Goal: Task Accomplishment & Management: Manage account settings

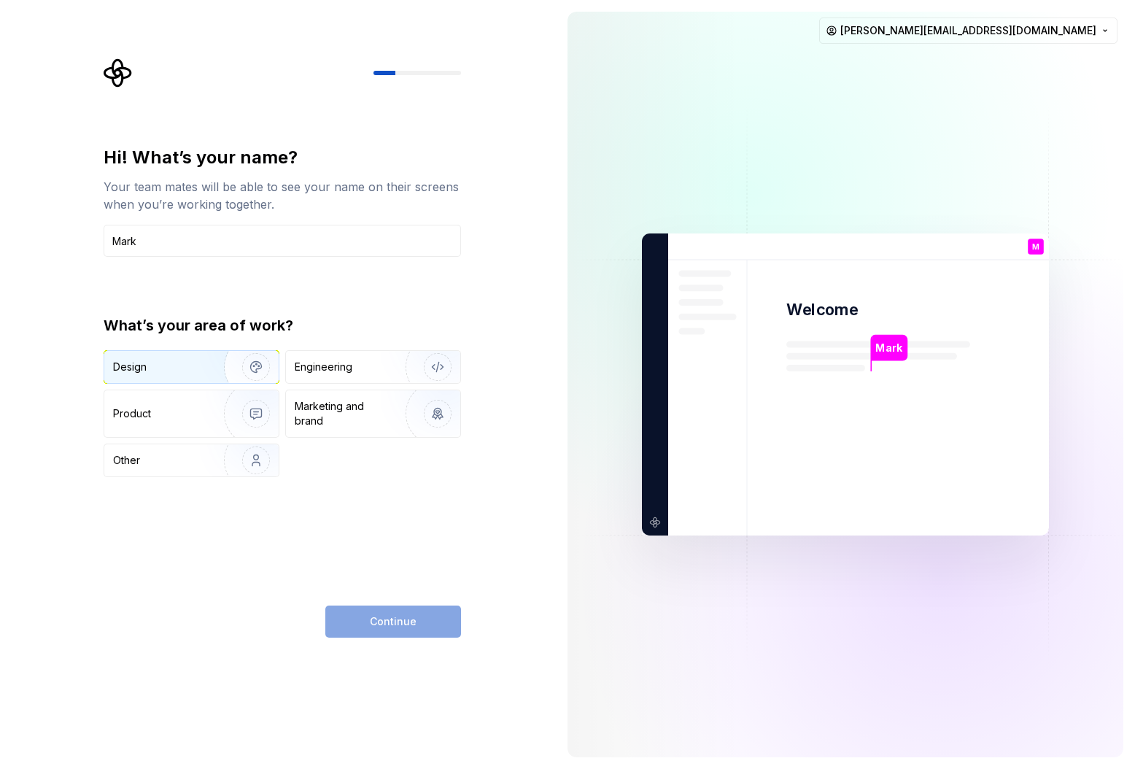
type input "Mark"
click at [184, 367] on div "Design" at bounding box center [159, 367] width 92 height 15
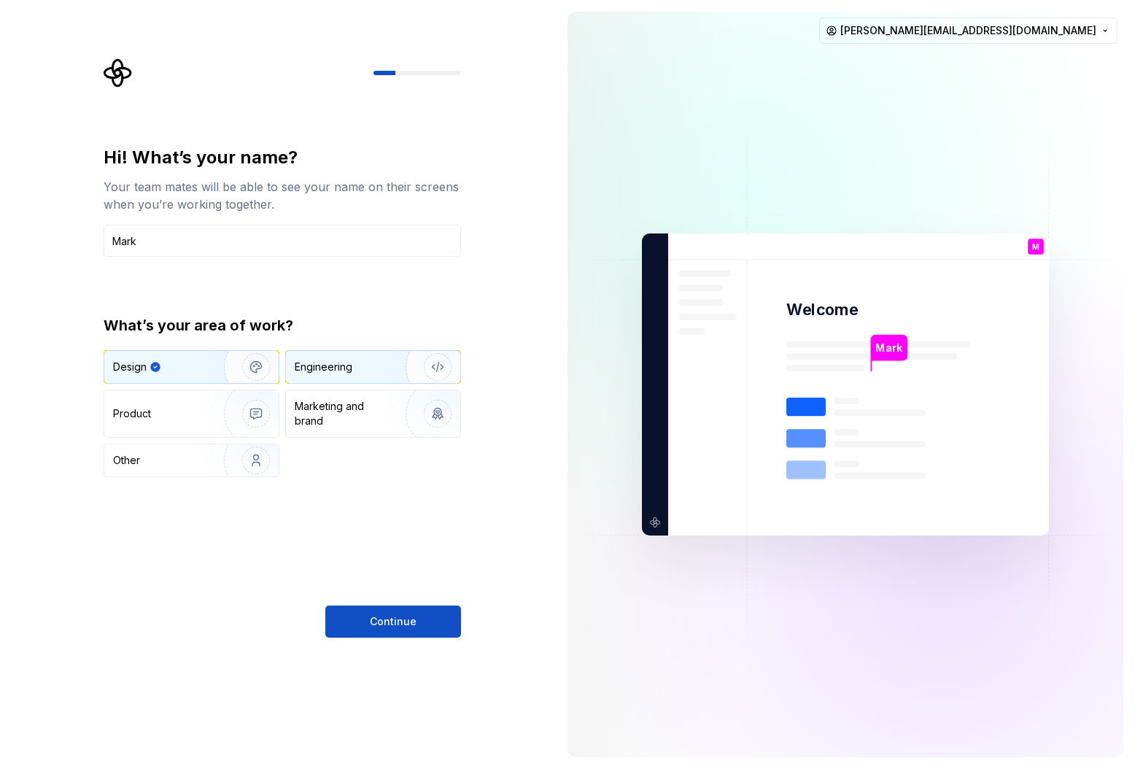
click at [339, 366] on div "Engineering" at bounding box center [324, 367] width 58 height 15
click at [209, 363] on img "button" at bounding box center [246, 367] width 93 height 98
click at [366, 618] on button "Continue" at bounding box center [393, 621] width 136 height 32
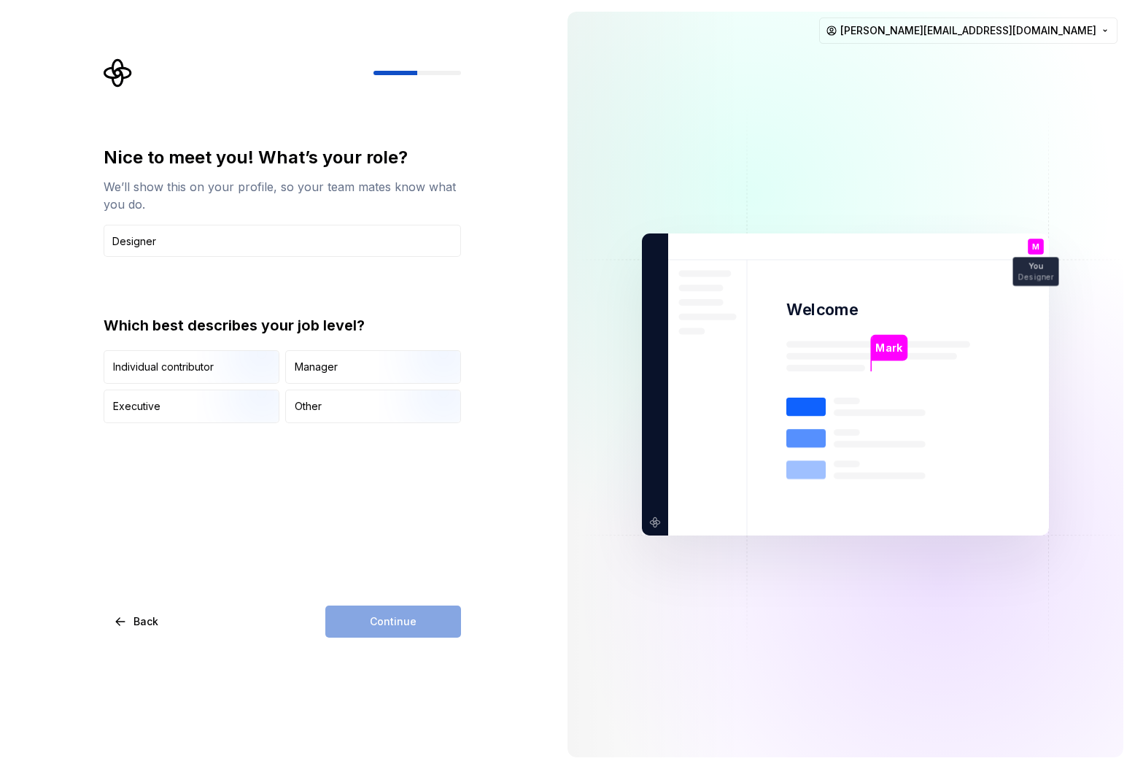
type input "Designer"
click at [65, 376] on div "Nice to meet you! What’s your role? We’ll show this on your profile, so your te…" at bounding box center [278, 384] width 556 height 769
click at [134, 368] on div "Individual contributor" at bounding box center [163, 367] width 101 height 15
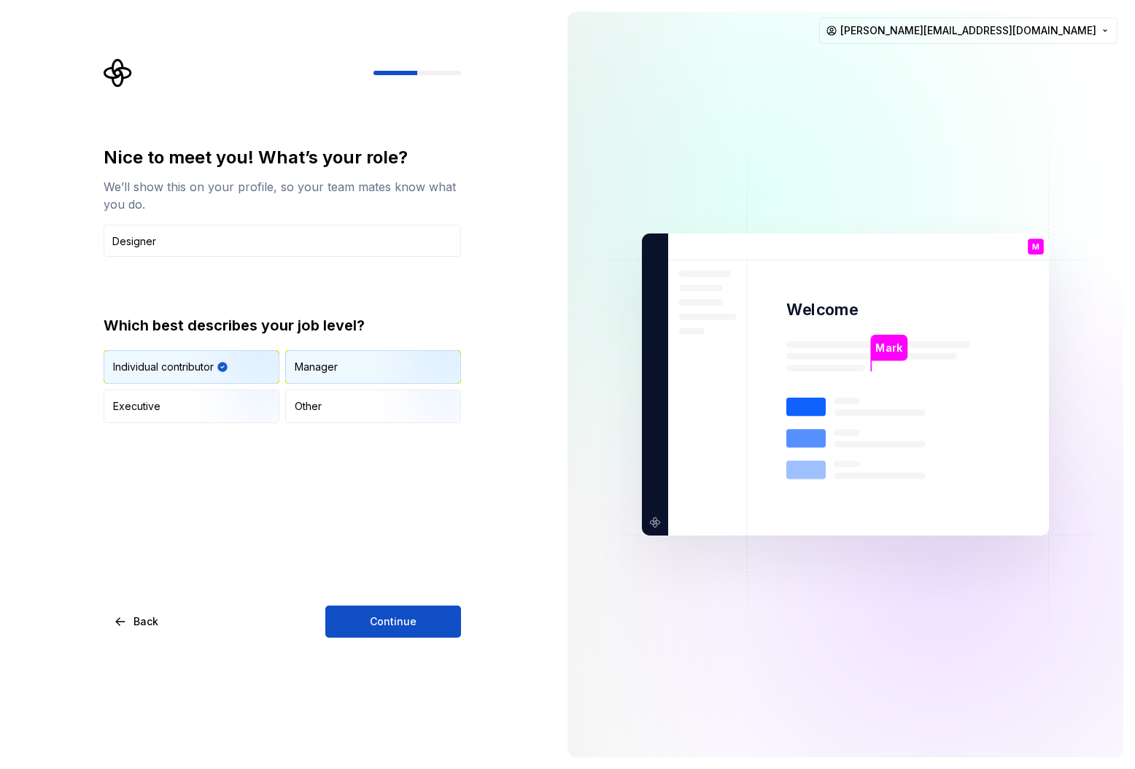
click at [365, 370] on div "Manager" at bounding box center [373, 367] width 174 height 32
click at [225, 368] on img "button" at bounding box center [243, 385] width 93 height 98
click at [382, 627] on span "Continue" at bounding box center [393, 621] width 47 height 15
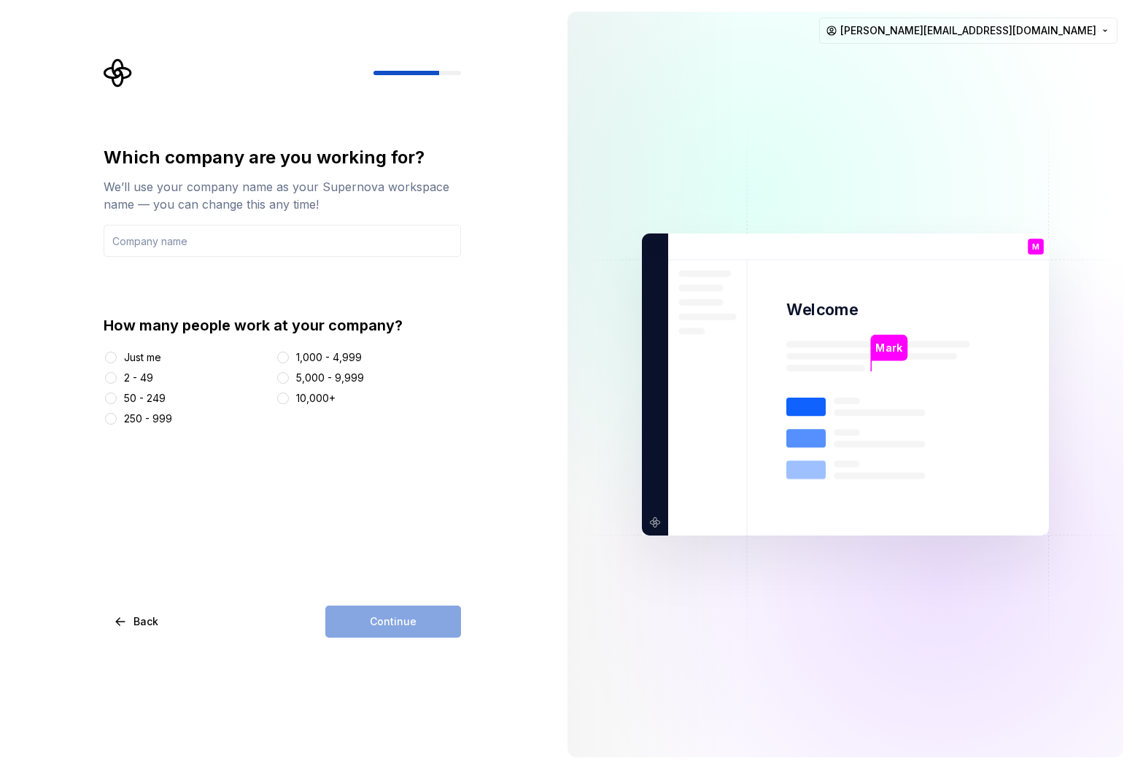
click at [123, 279] on div "Which company are you working for? We’ll use your company name as your Supernov…" at bounding box center [282, 286] width 357 height 280
click at [112, 355] on button "Just me" at bounding box center [111, 358] width 12 height 12
click at [58, 403] on div "Which company are you working for? We’ll use your company name as your Supernov…" at bounding box center [278, 384] width 556 height 769
click at [125, 233] on input "text" at bounding box center [282, 241] width 357 height 32
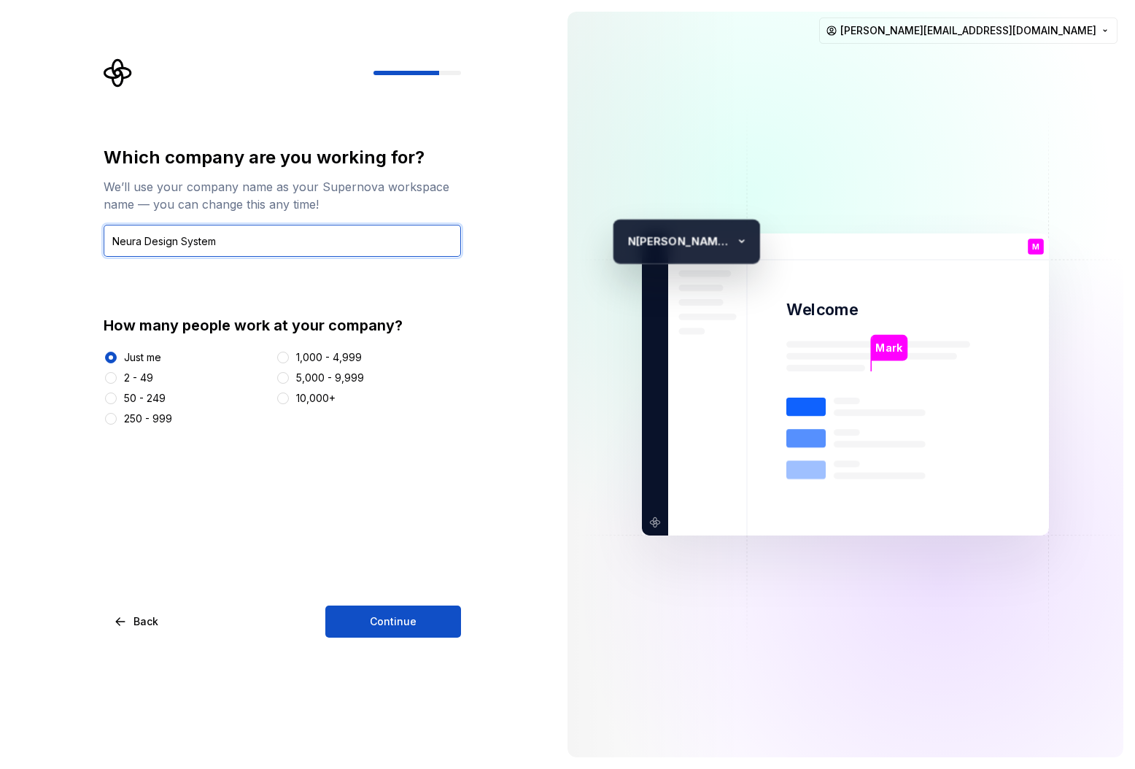
type input "Neura Design System"
click at [143, 275] on div "Which company are you working for? We’ll use your company name as your Supernov…" at bounding box center [282, 286] width 357 height 280
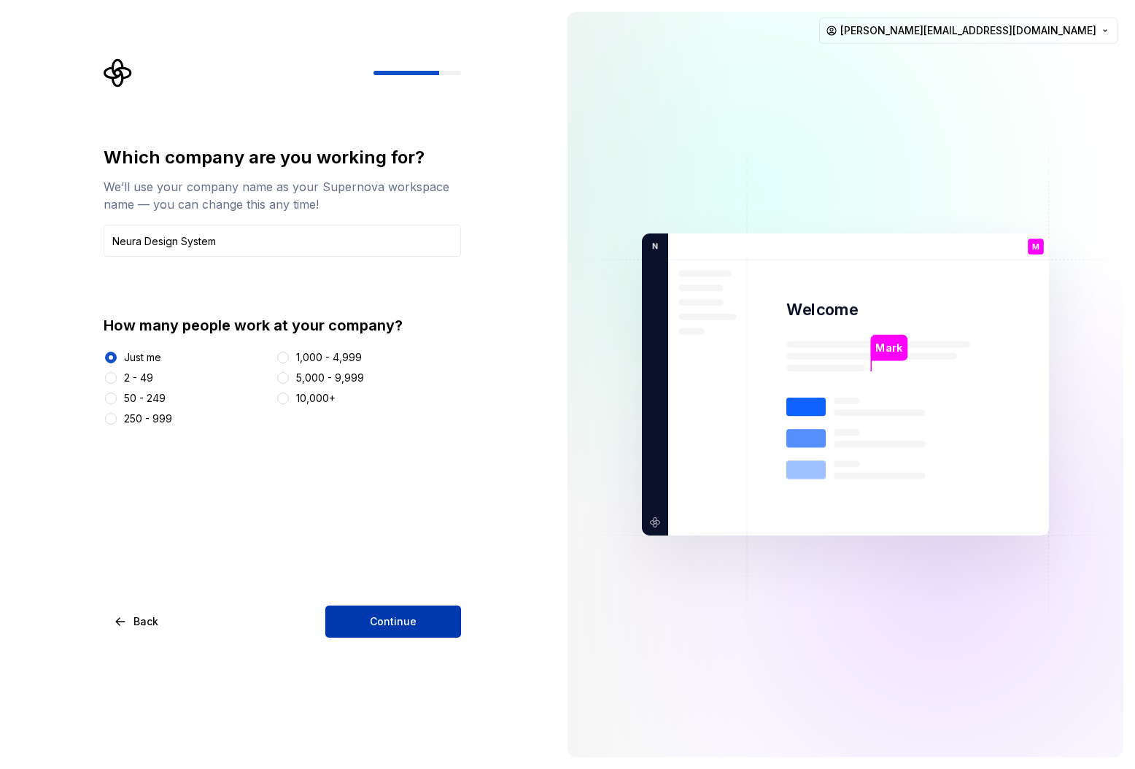
click at [400, 619] on span "Continue" at bounding box center [393, 621] width 47 height 15
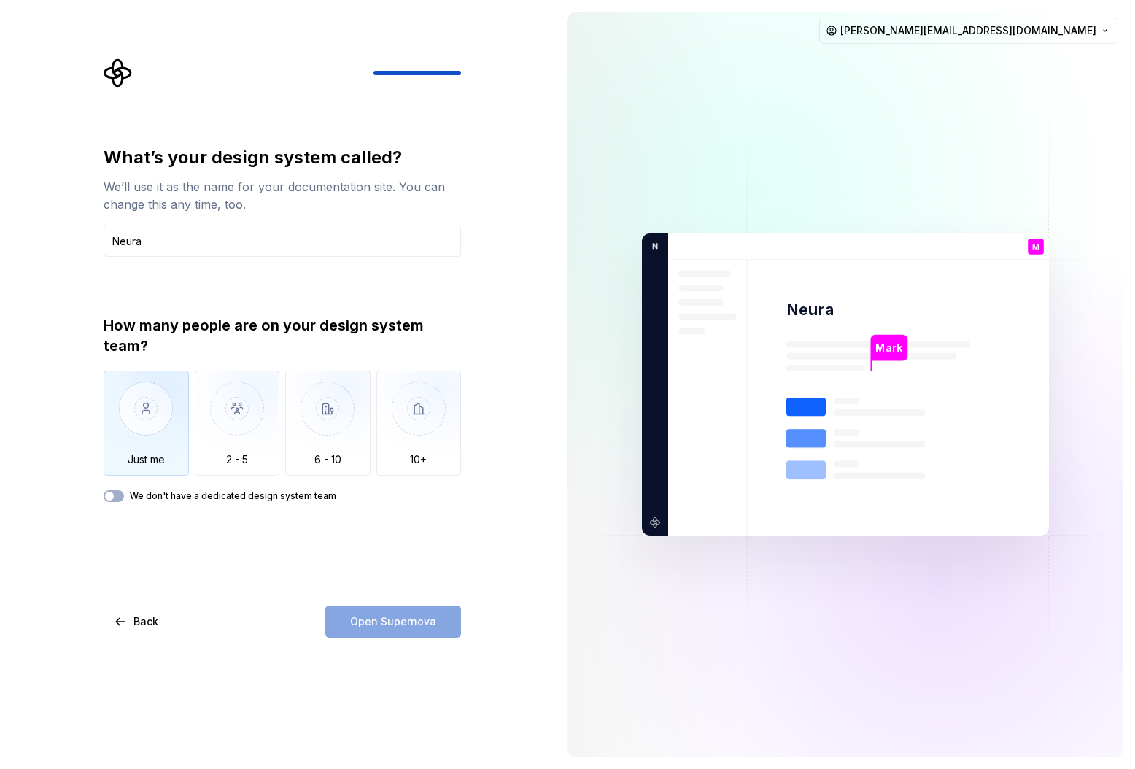
type input "Neura"
click at [159, 409] on img "button" at bounding box center [146, 420] width 85 height 98
click at [373, 622] on span "Open Supernova" at bounding box center [393, 621] width 86 height 15
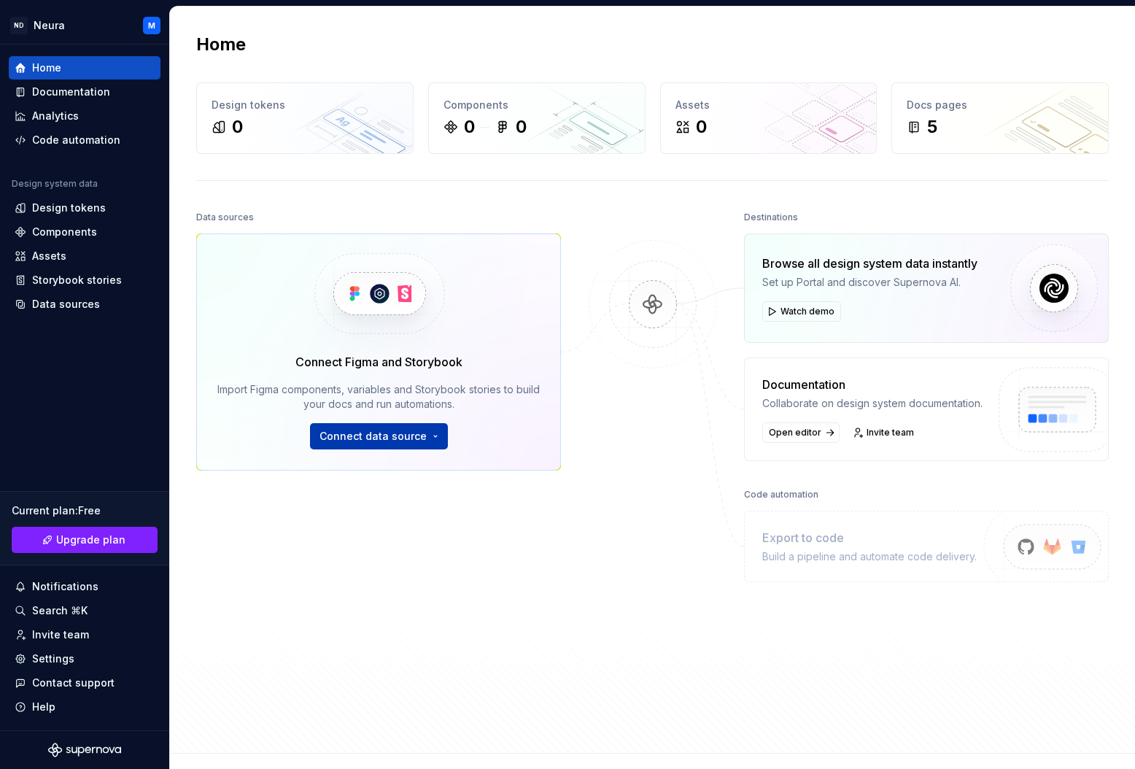
click at [363, 432] on span "Connect data source" at bounding box center [372, 436] width 107 height 15
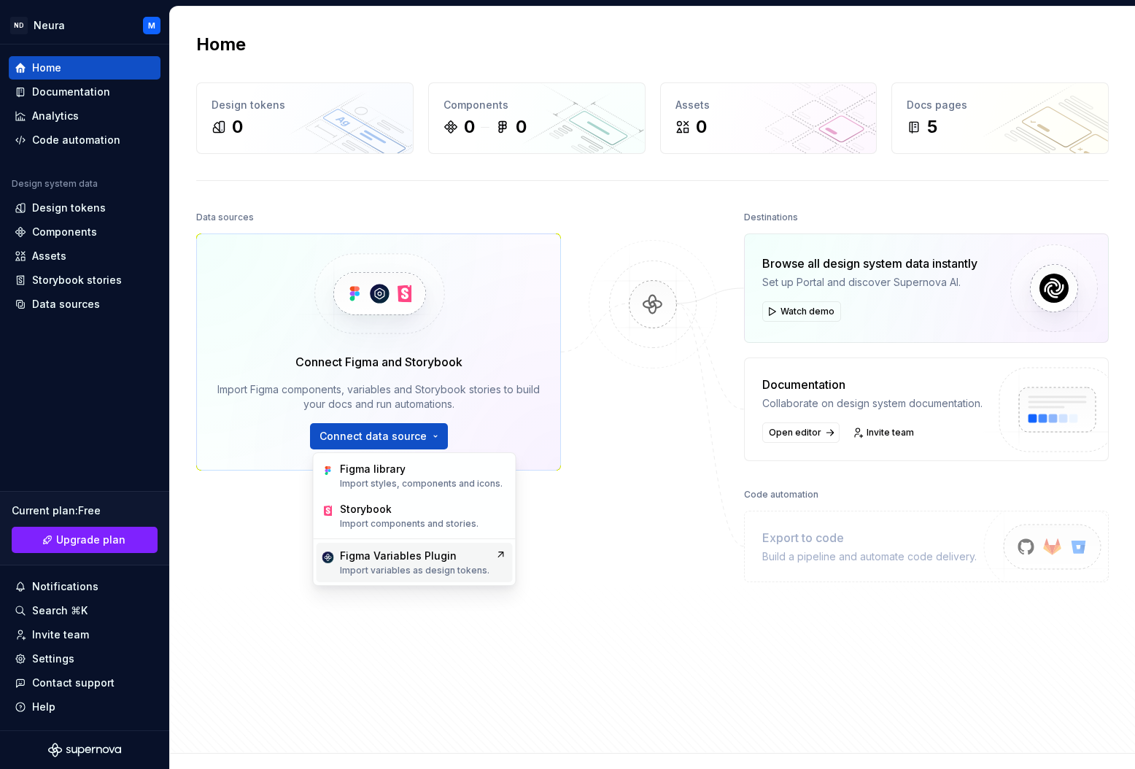
click at [356, 566] on p "Import variables as design tokens." at bounding box center [415, 571] width 150 height 12
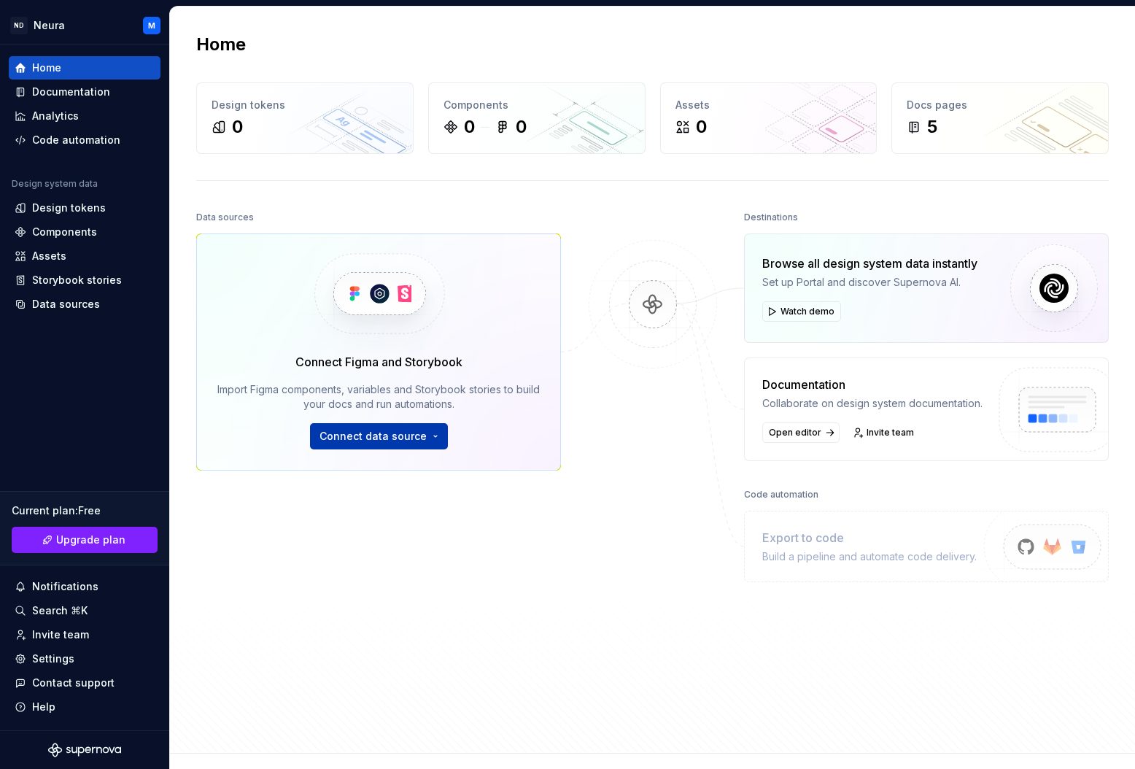
click at [430, 432] on button "Connect data source" at bounding box center [379, 436] width 138 height 26
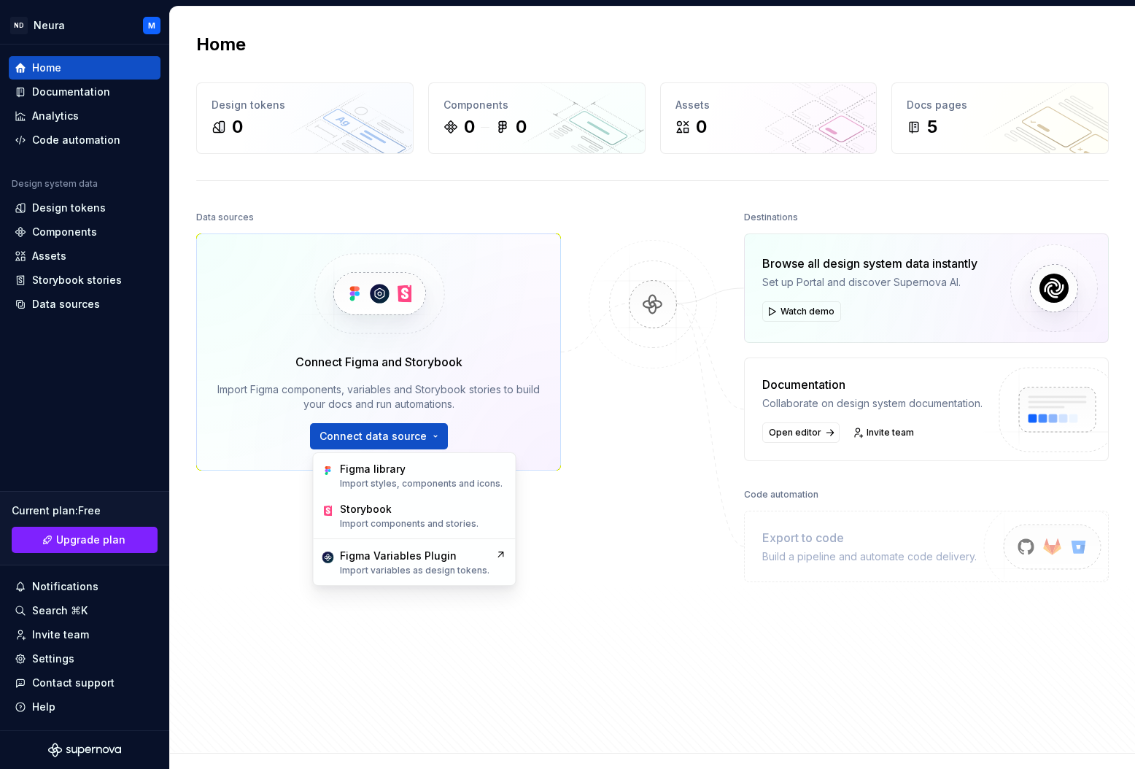
click at [290, 583] on div "Data sources Connect Figma and Storybook Import Figma components, variables and…" at bounding box center [378, 437] width 365 height 461
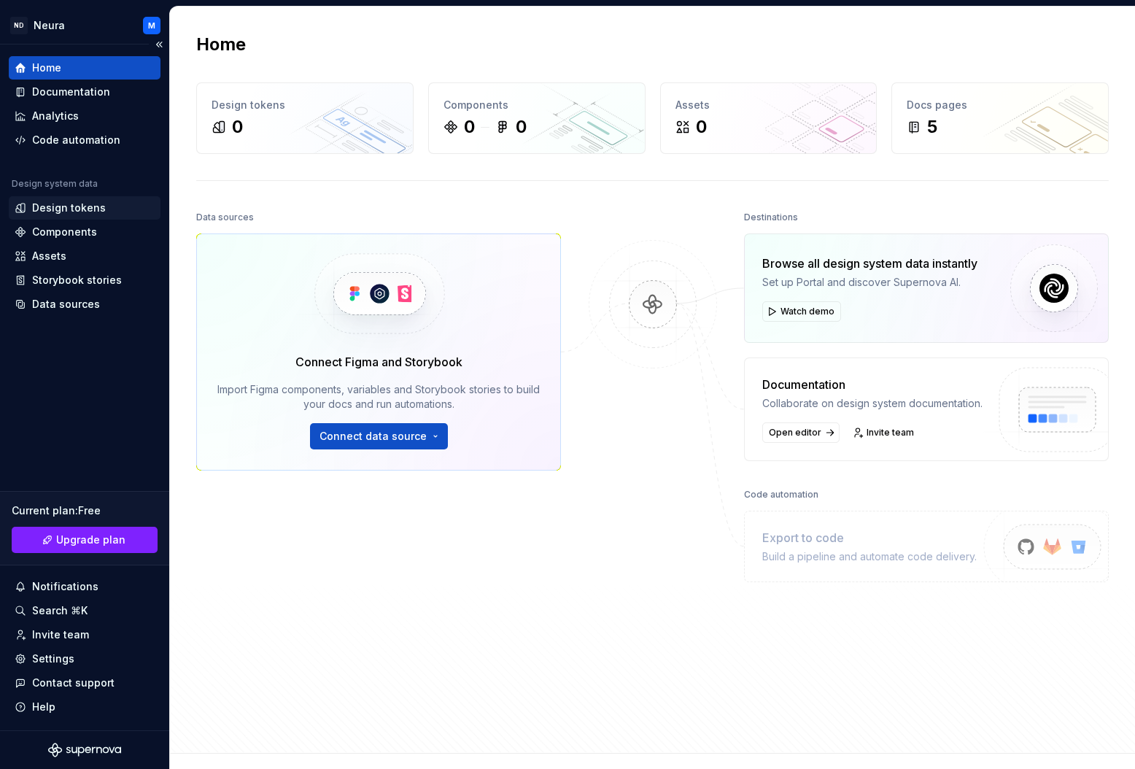
click at [53, 209] on div "Design tokens" at bounding box center [69, 208] width 74 height 15
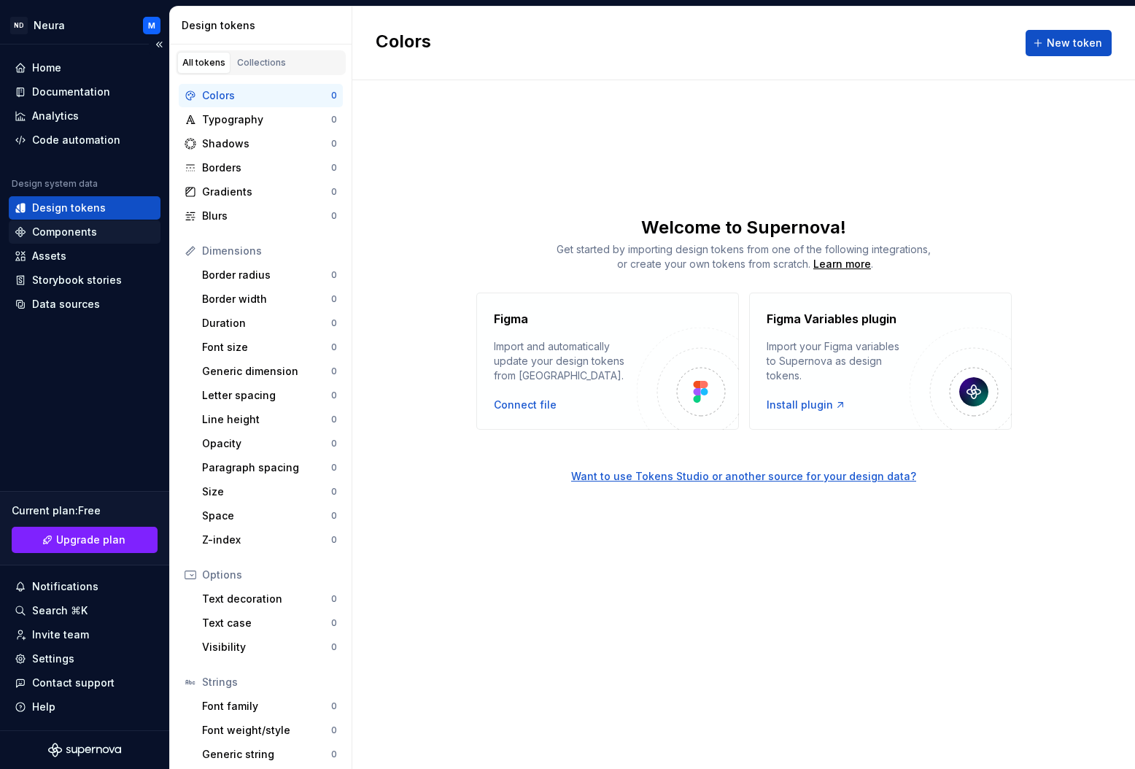
click at [50, 237] on div "Components" at bounding box center [64, 232] width 65 height 15
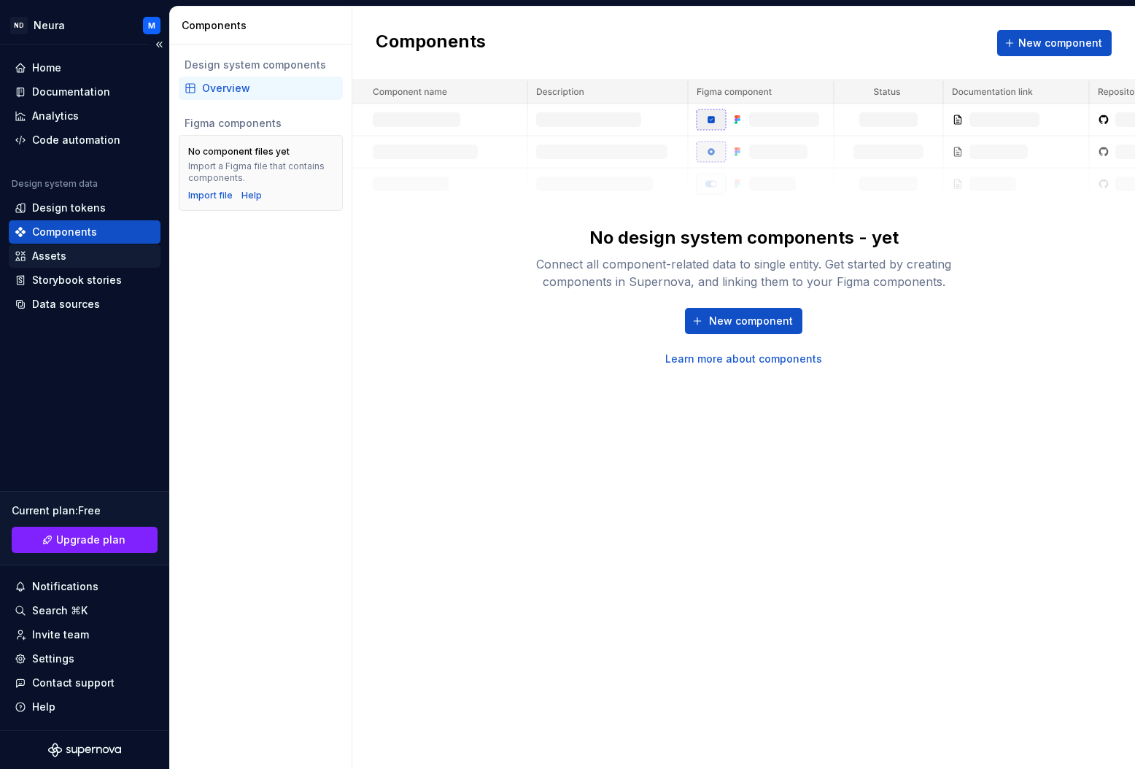
click at [48, 251] on div "Assets" at bounding box center [49, 256] width 34 height 15
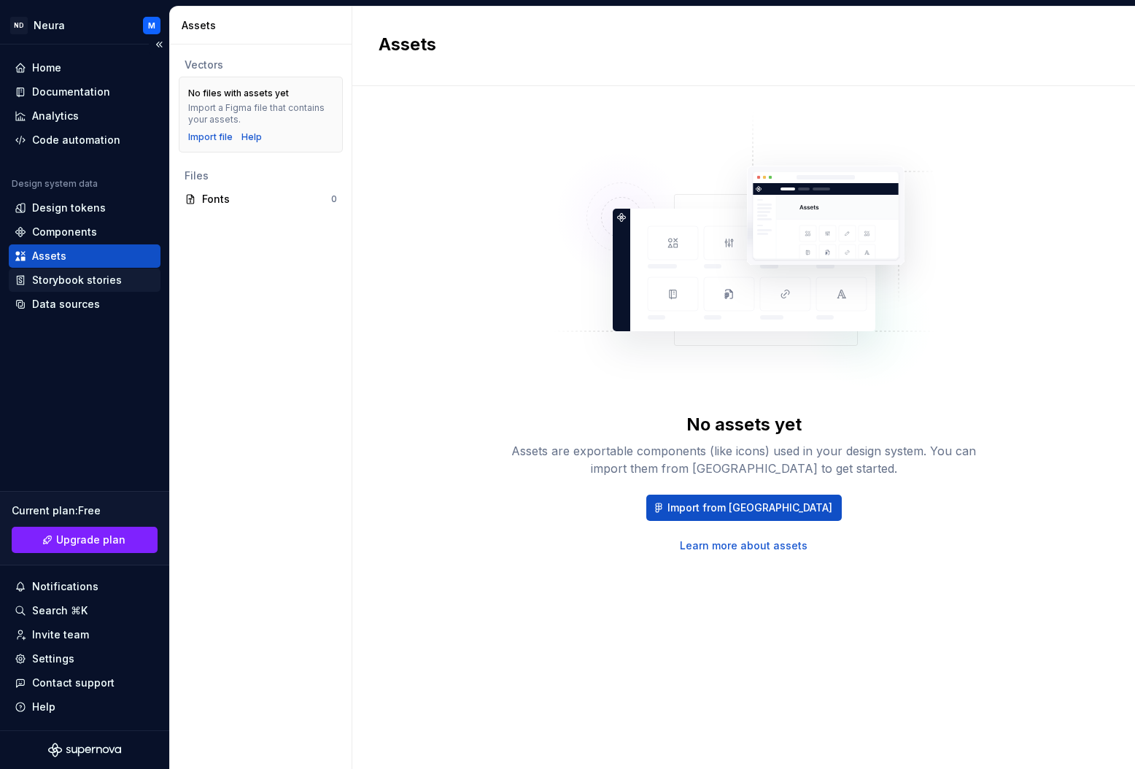
click at [45, 277] on div "Storybook stories" at bounding box center [77, 280] width 90 height 15
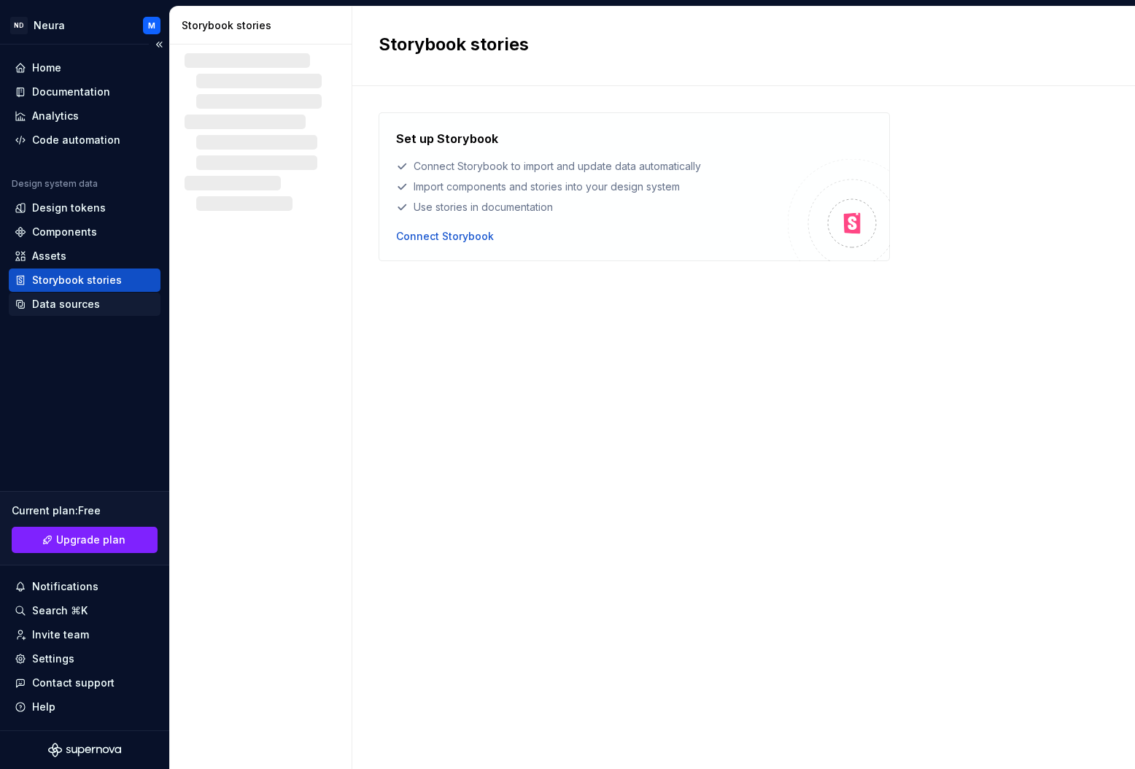
click at [44, 303] on div "Data sources" at bounding box center [66, 304] width 68 height 15
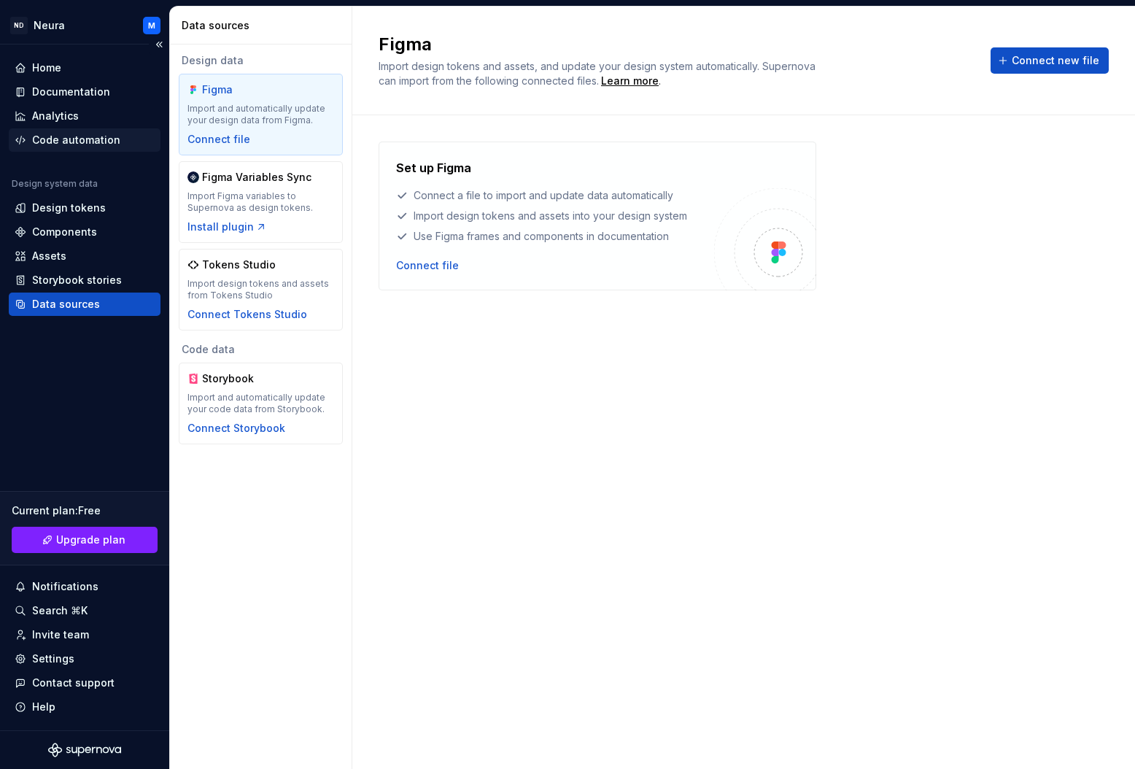
click at [57, 145] on div "Code automation" at bounding box center [76, 140] width 88 height 15
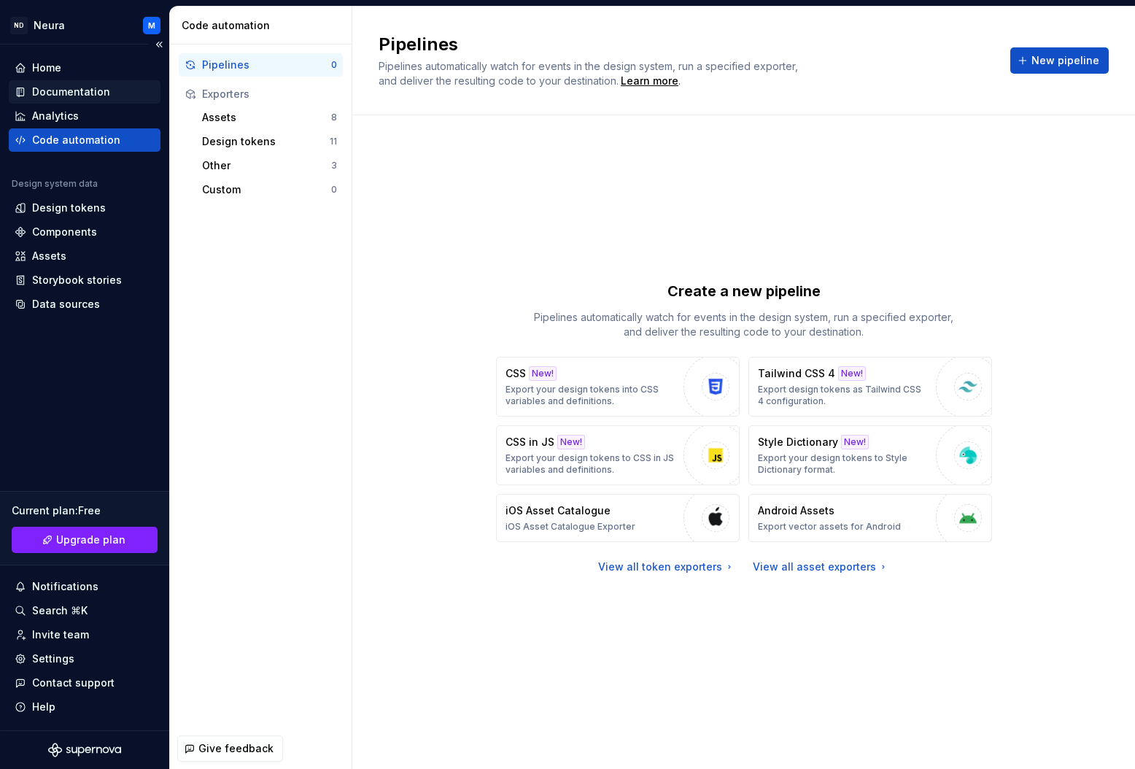
click at [50, 93] on div "Documentation" at bounding box center [71, 92] width 78 height 15
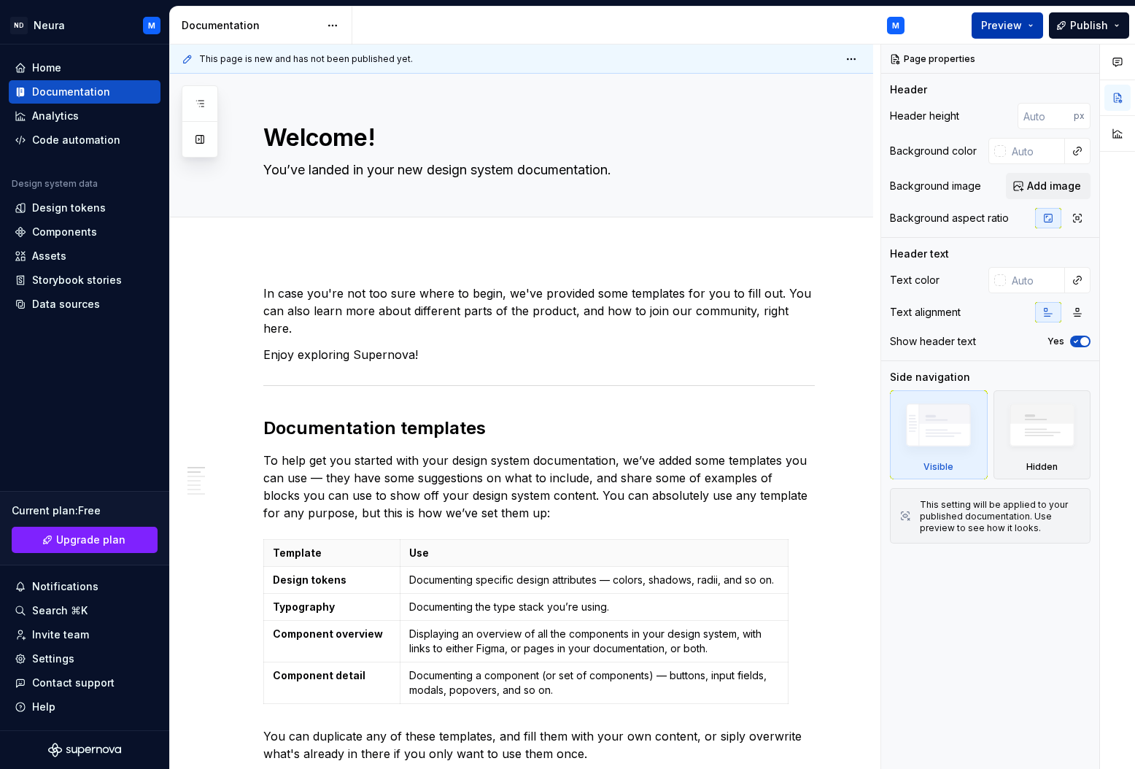
click at [1010, 29] on span "Preview" at bounding box center [1001, 25] width 41 height 15
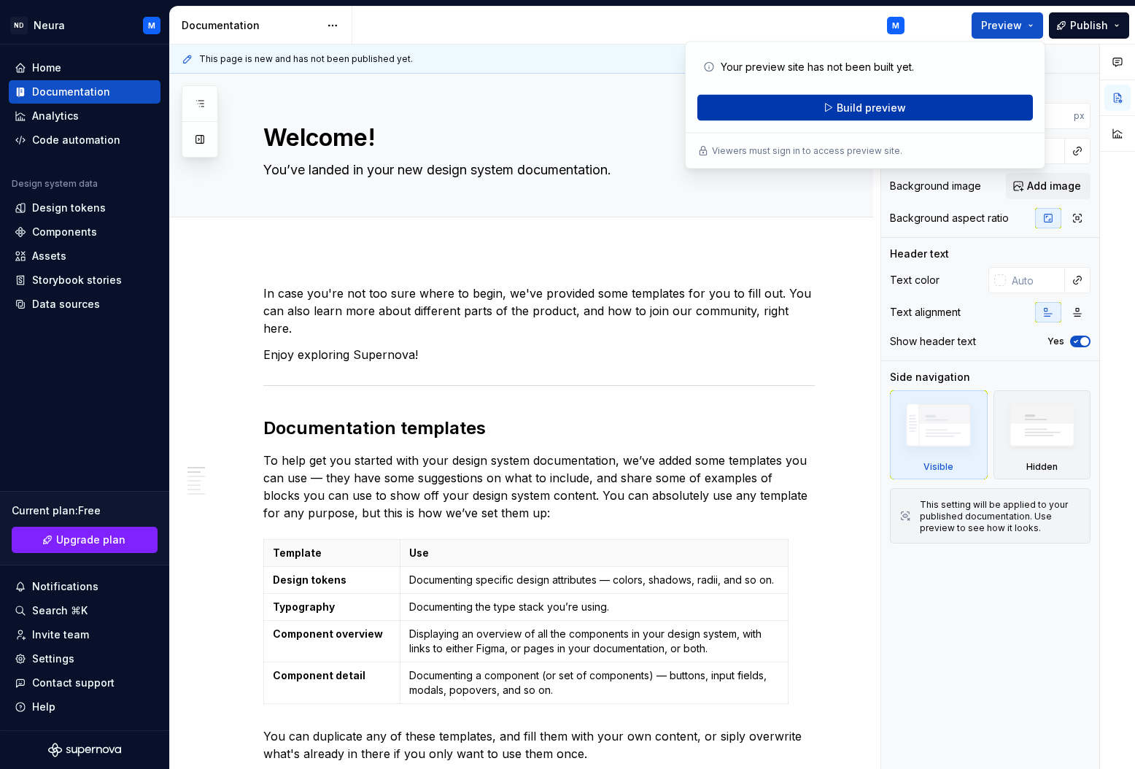
click at [793, 107] on button "Build preview" at bounding box center [865, 108] width 336 height 26
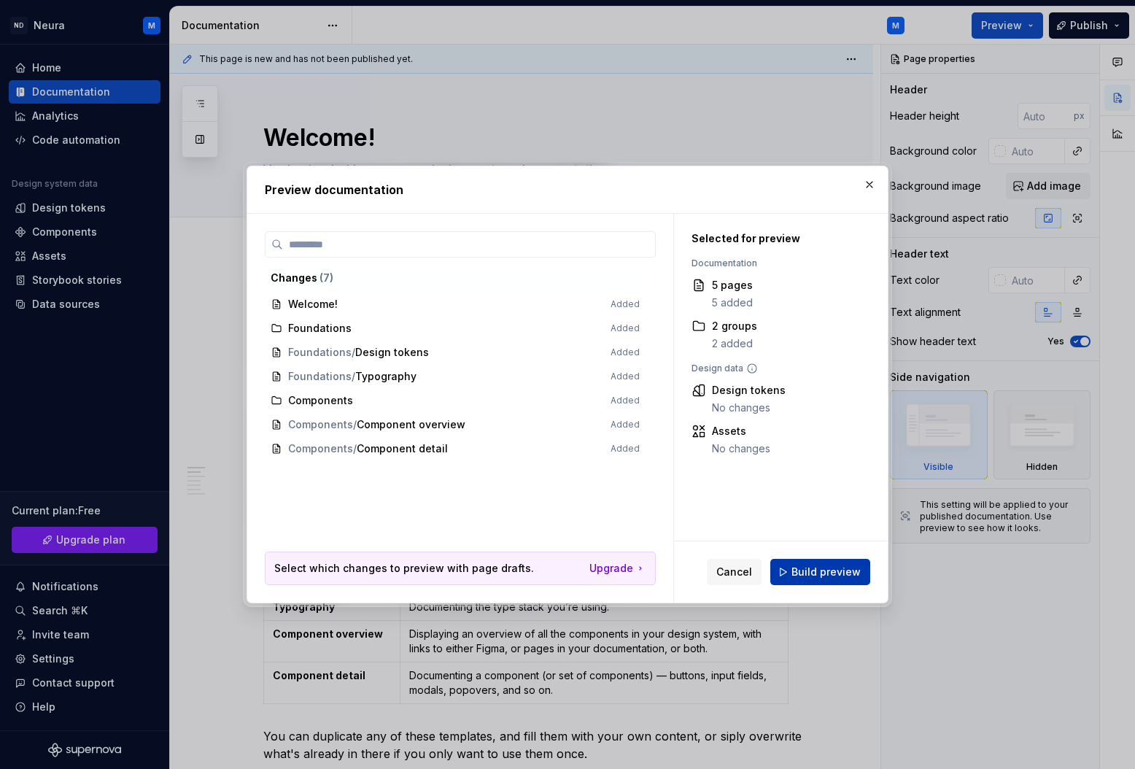
click at [813, 576] on span "Build preview" at bounding box center [825, 572] width 69 height 15
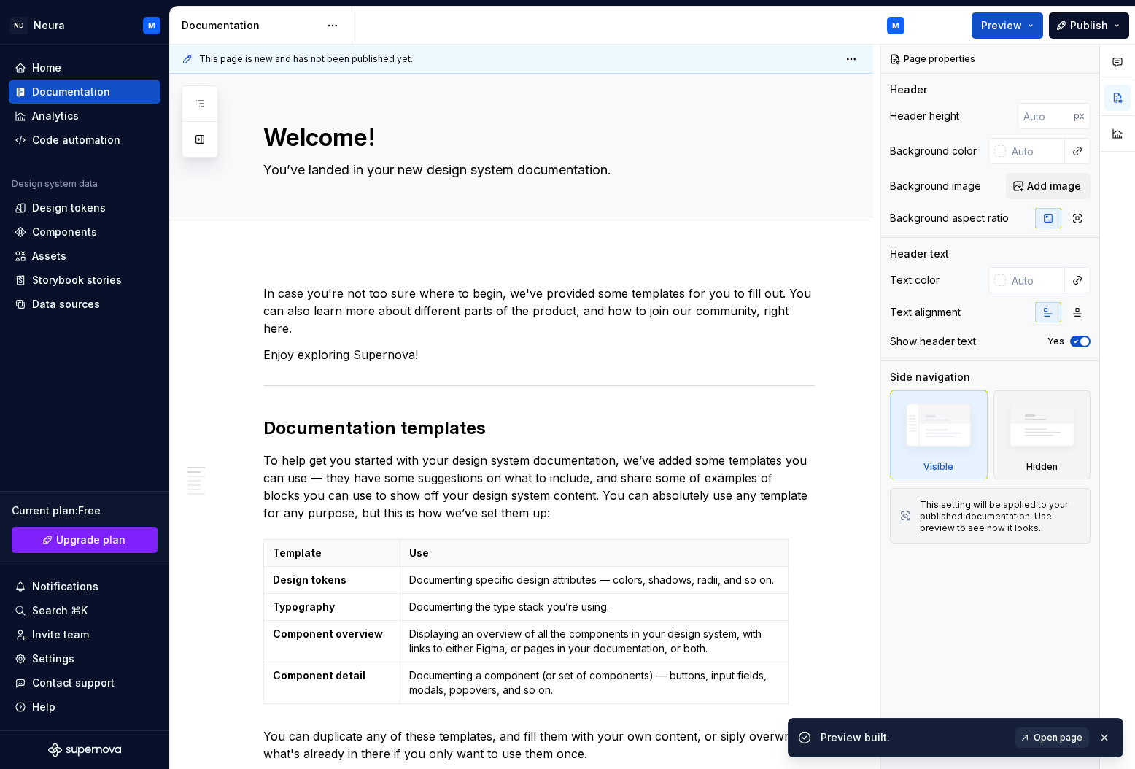
click at [1055, 735] on span "Open page" at bounding box center [1058, 738] width 49 height 12
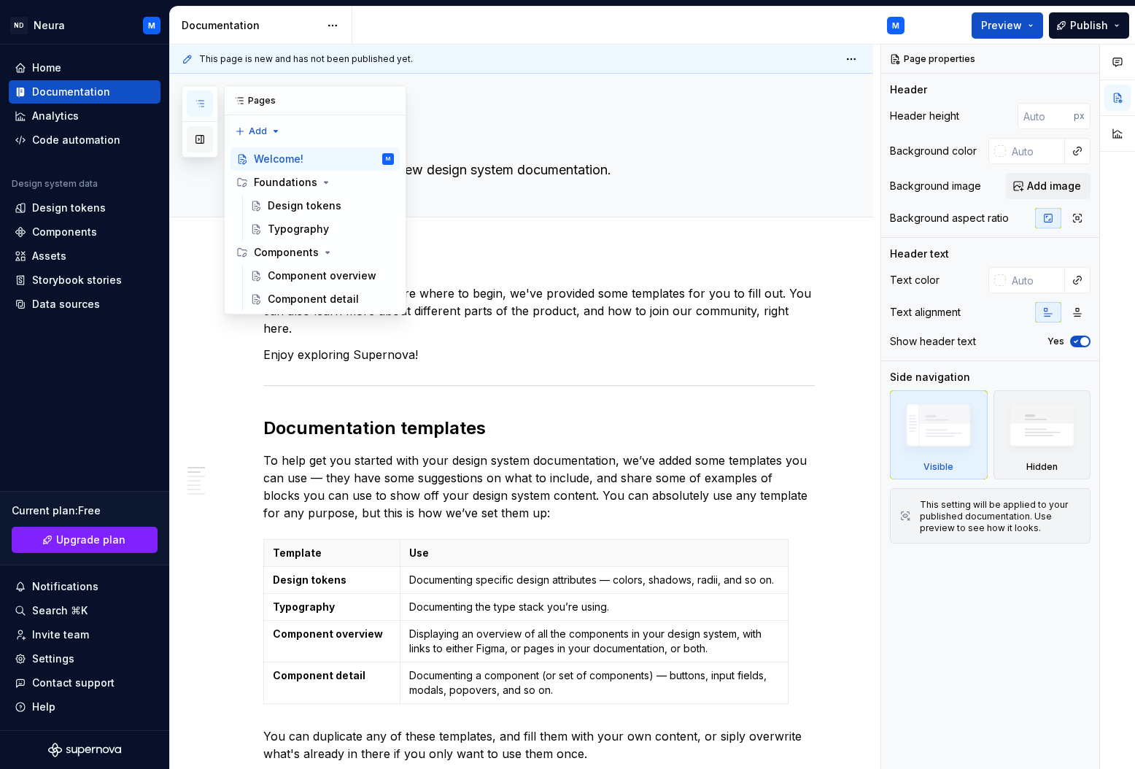
click at [200, 135] on button "button" at bounding box center [200, 139] width 26 height 26
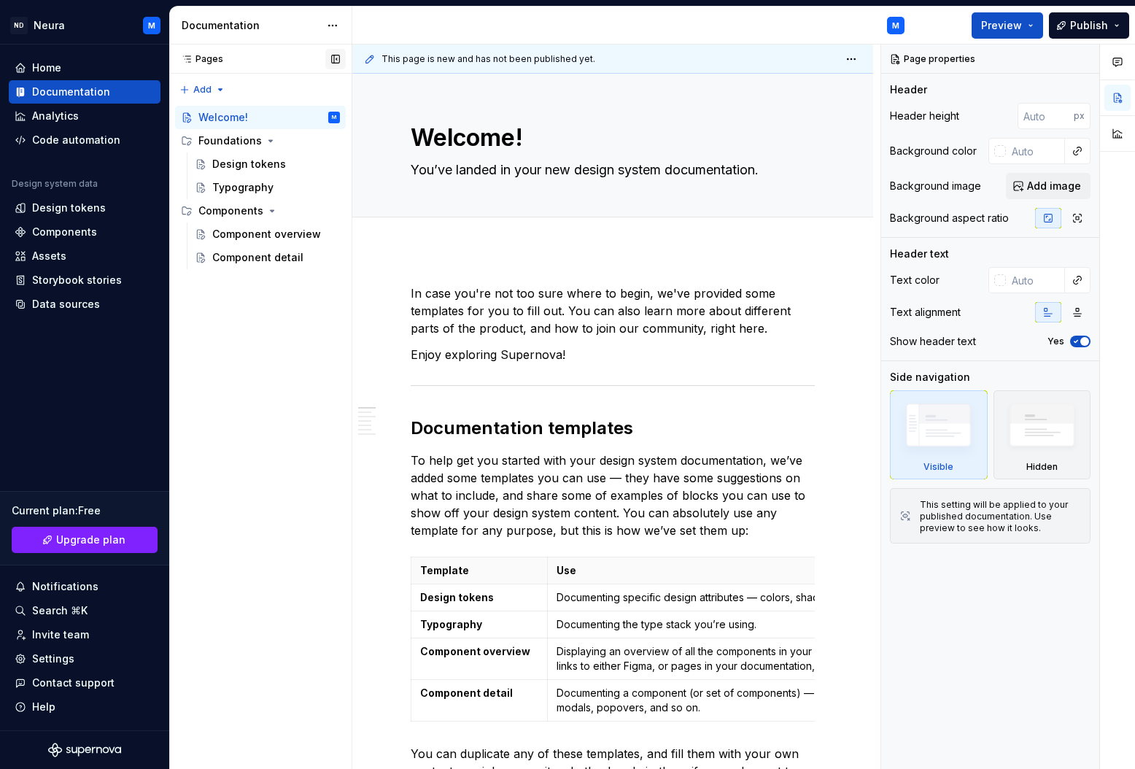
click at [338, 56] on button "button" at bounding box center [335, 59] width 20 height 20
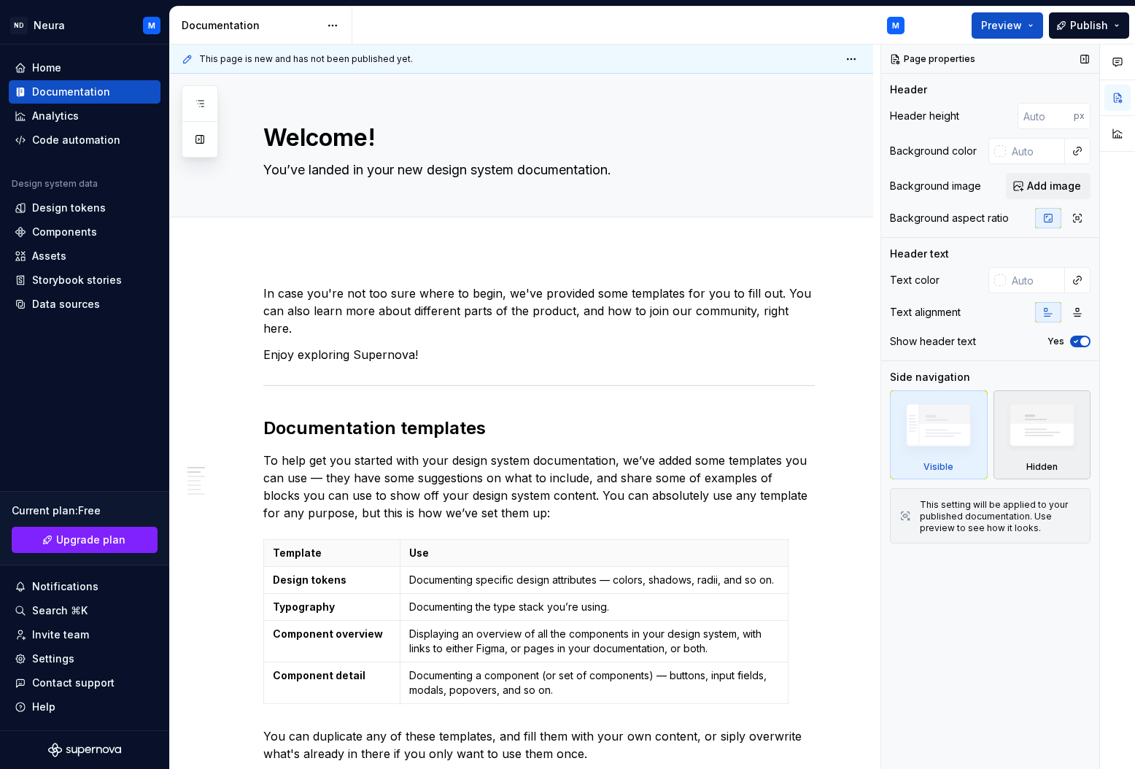
click at [1021, 440] on img at bounding box center [1042, 429] width 84 height 64
click at [946, 446] on img at bounding box center [938, 428] width 84 height 63
click at [810, 93] on span "Edit header" at bounding box center [823, 98] width 58 height 15
click at [823, 94] on span "Edit header" at bounding box center [823, 98] width 58 height 15
click at [565, 144] on textarea "Welcome!" at bounding box center [535, 137] width 551 height 35
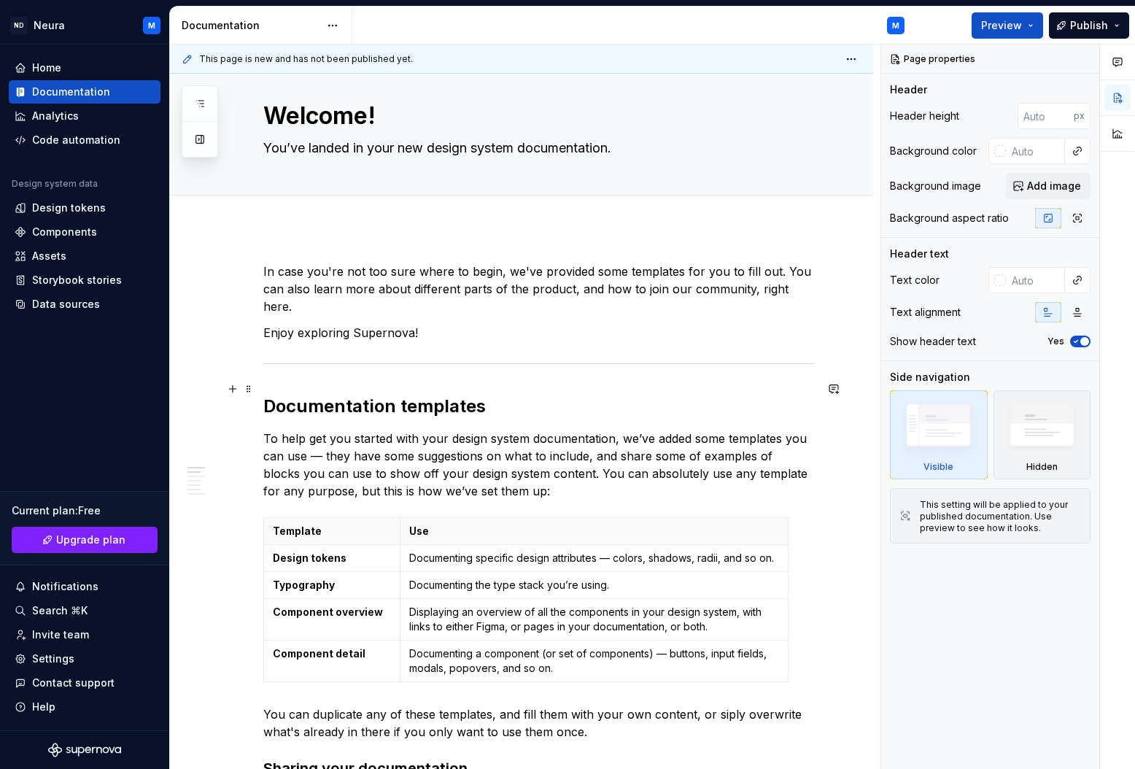
scroll to position [31, 0]
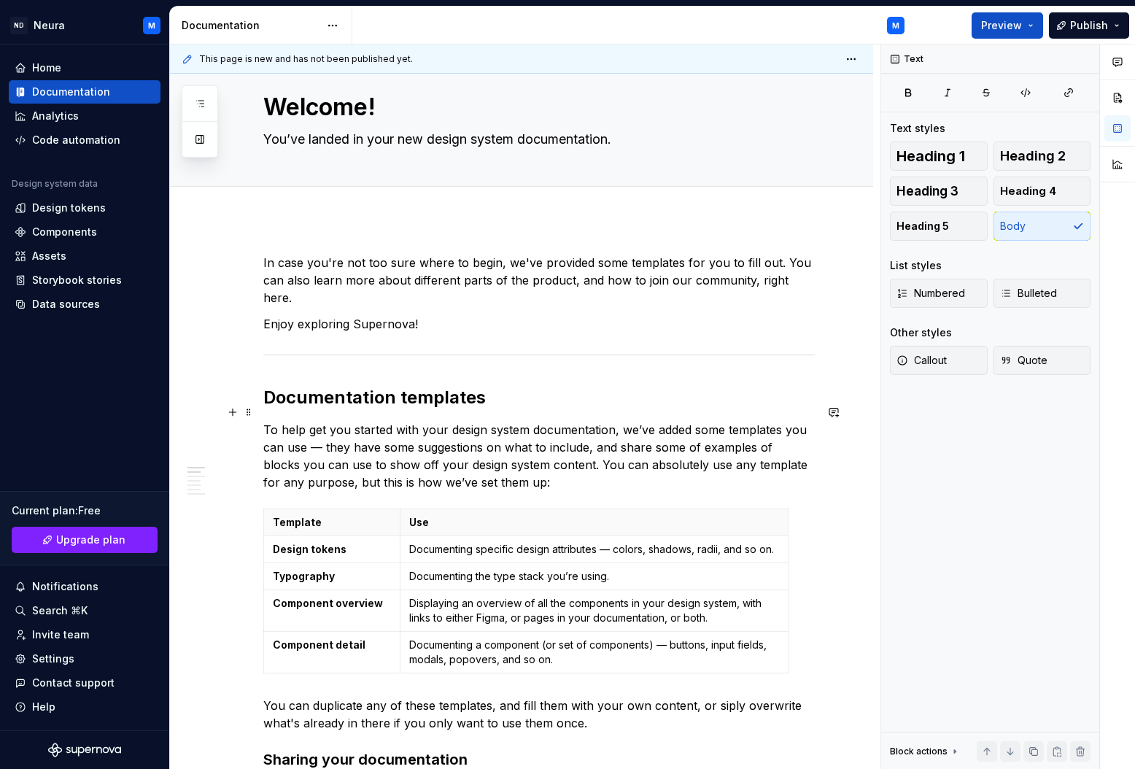
click at [334, 421] on p "To help get you started with your design system documentation, we’ve added some…" at bounding box center [538, 456] width 551 height 70
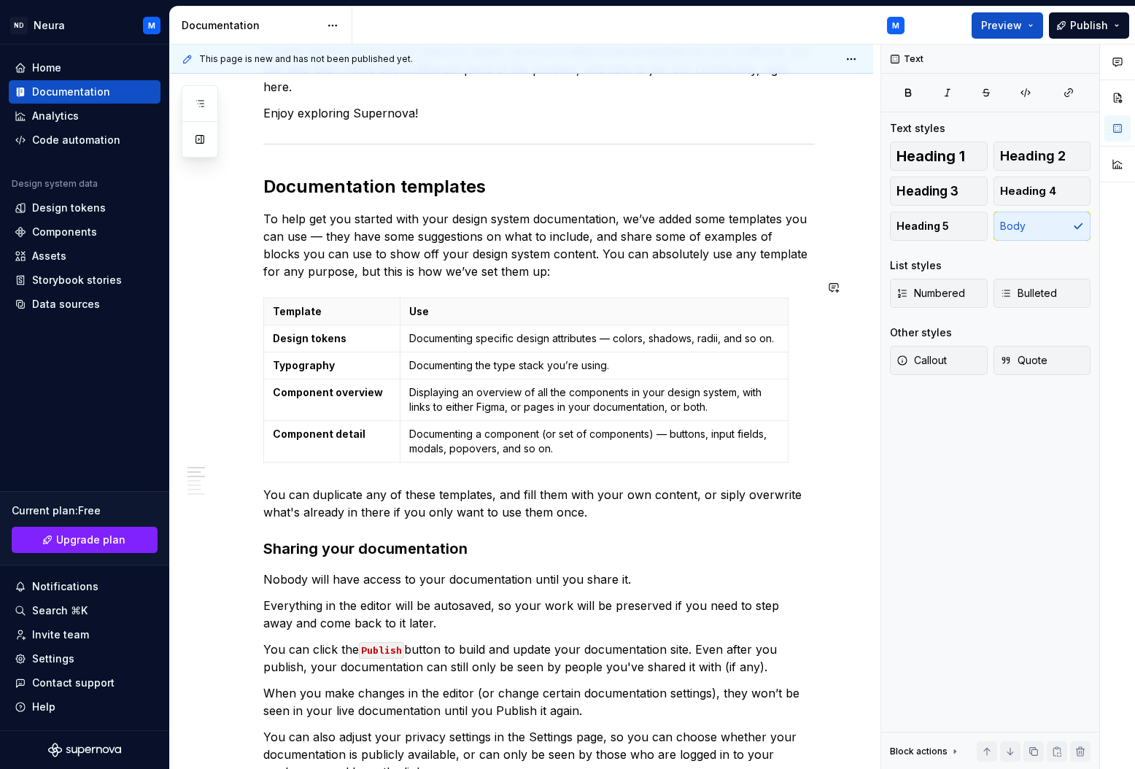
scroll to position [287, 0]
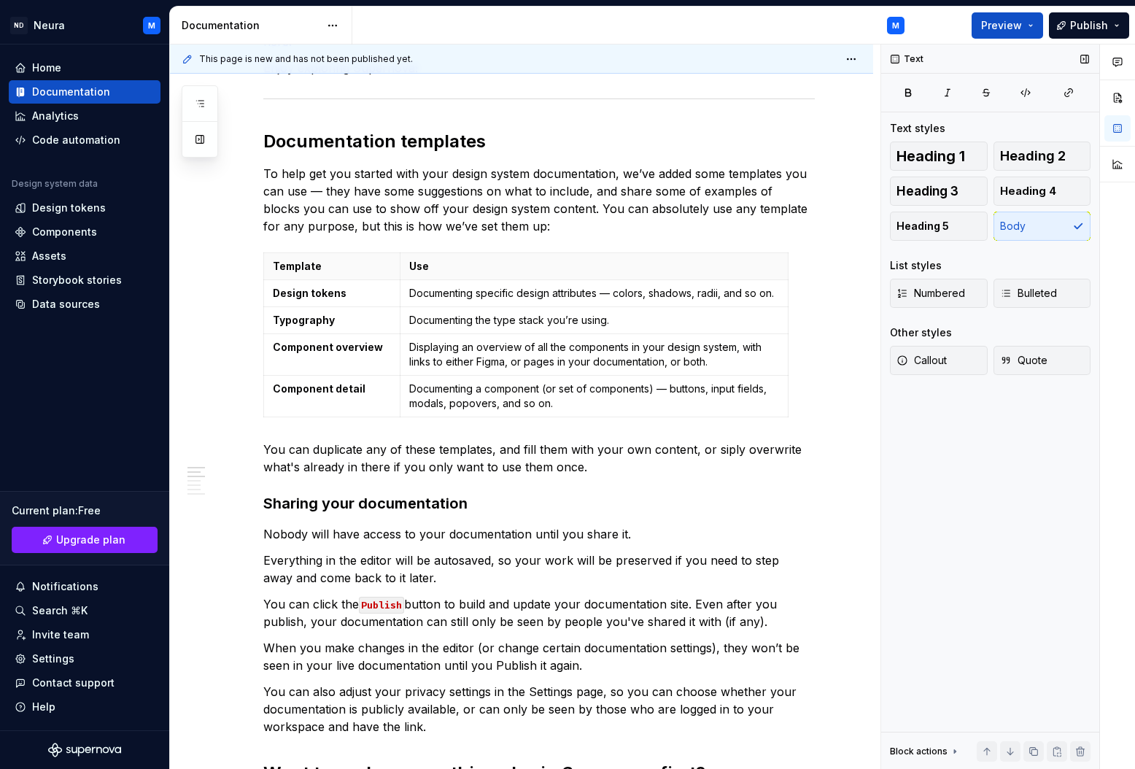
click at [952, 749] on icon at bounding box center [955, 751] width 12 height 12
click at [957, 594] on icon at bounding box center [955, 599] width 12 height 12
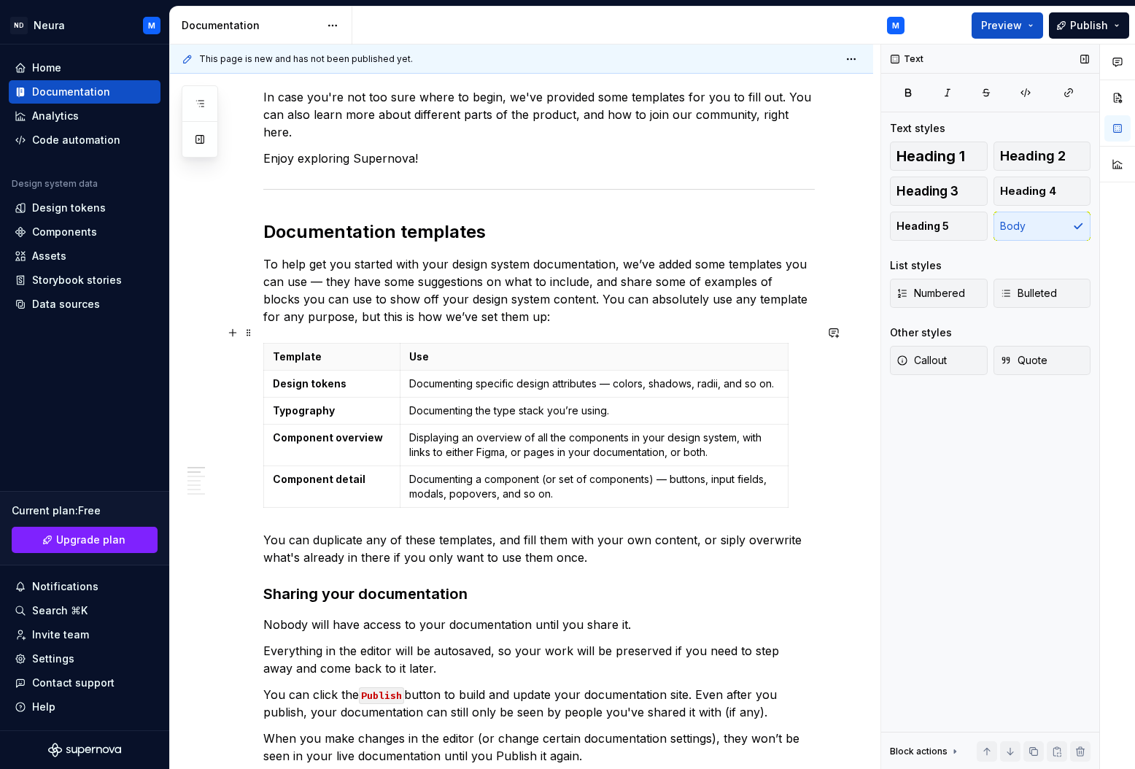
scroll to position [0, 0]
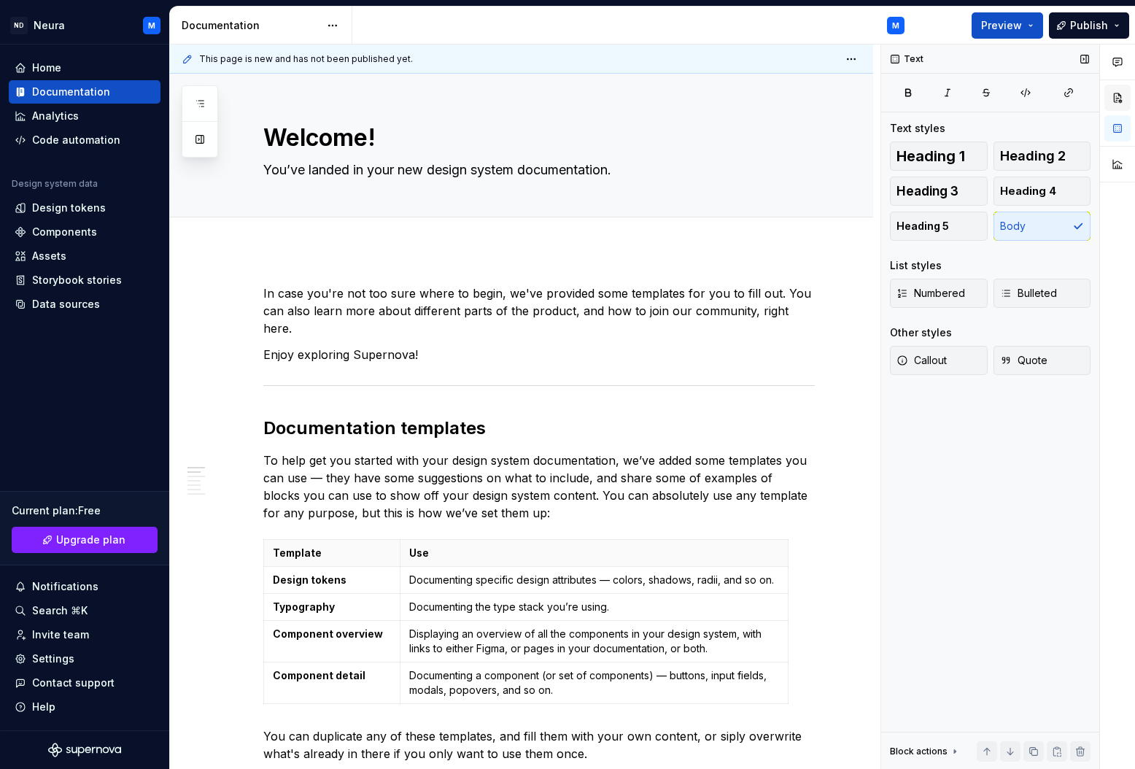
click at [1114, 95] on button "button" at bounding box center [1117, 98] width 26 height 26
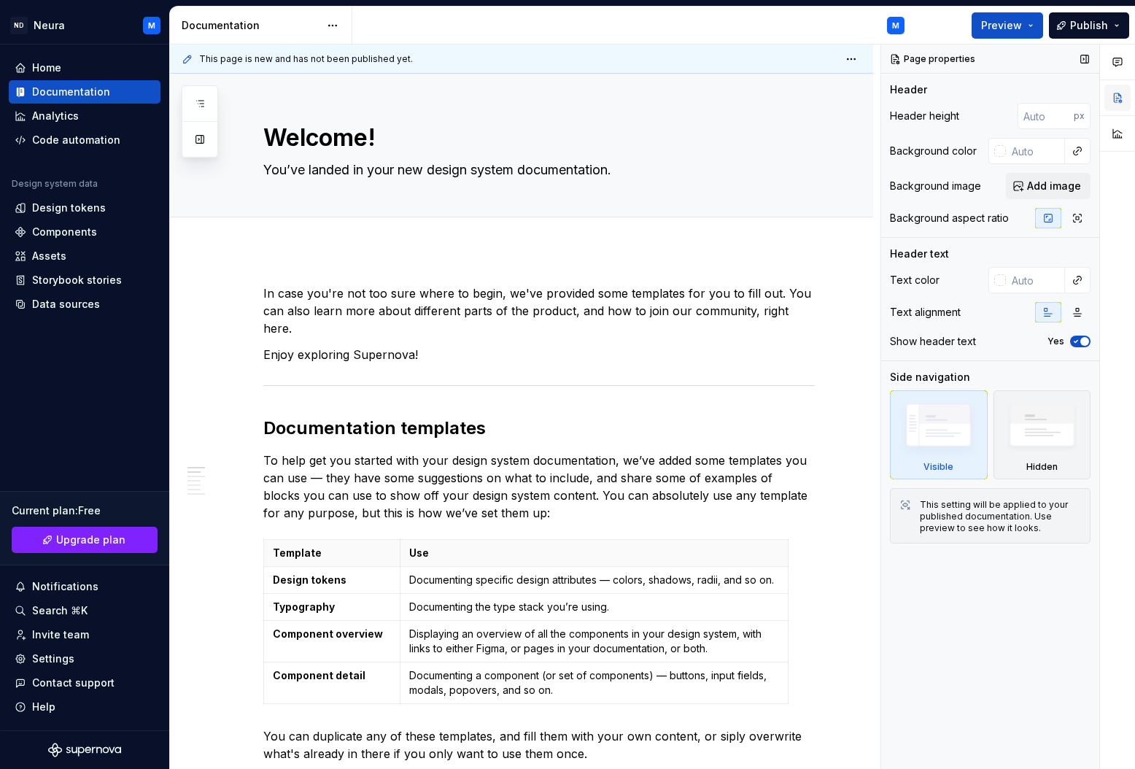
click at [1120, 99] on button "button" at bounding box center [1117, 98] width 26 height 26
click at [1116, 98] on button "button" at bounding box center [1117, 98] width 26 height 26
click at [1128, 254] on div at bounding box center [1117, 406] width 35 height 725
click at [534, 171] on textarea "You’ve landed in your new design system documentation." at bounding box center [535, 169] width 551 height 23
click at [519, 175] on textarea "You’ve landed in your new design system documentation." at bounding box center [535, 169] width 551 height 23
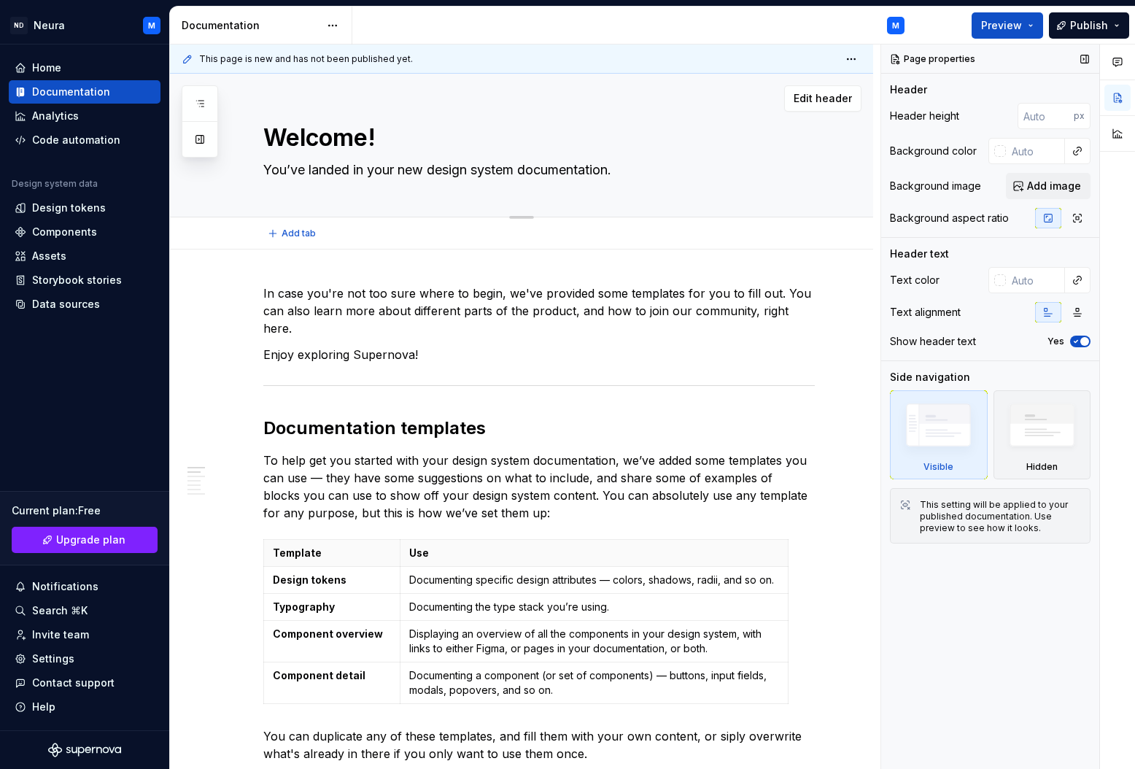
click at [519, 175] on textarea "You’ve landed in your new design system documentation." at bounding box center [535, 169] width 551 height 23
click at [479, 149] on textarea "Welcome!" at bounding box center [535, 137] width 551 height 35
click at [1085, 59] on button "button" at bounding box center [1084, 59] width 20 height 20
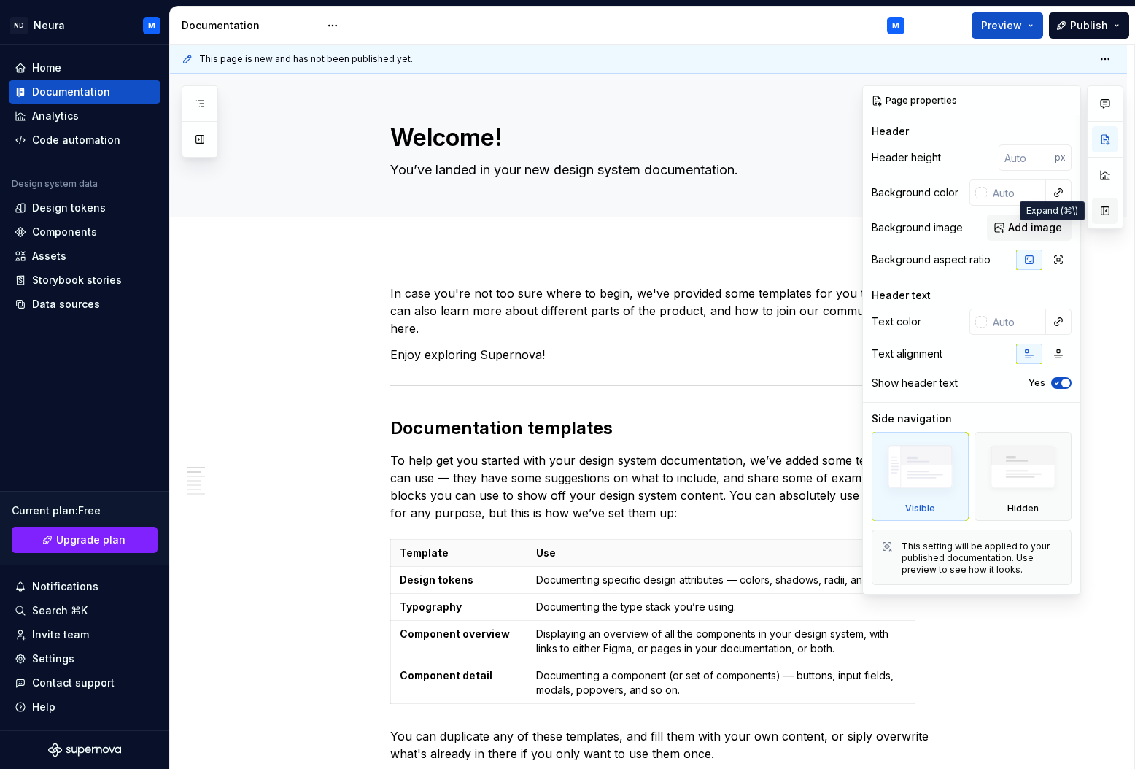
click at [1104, 209] on button "button" at bounding box center [1105, 211] width 26 height 26
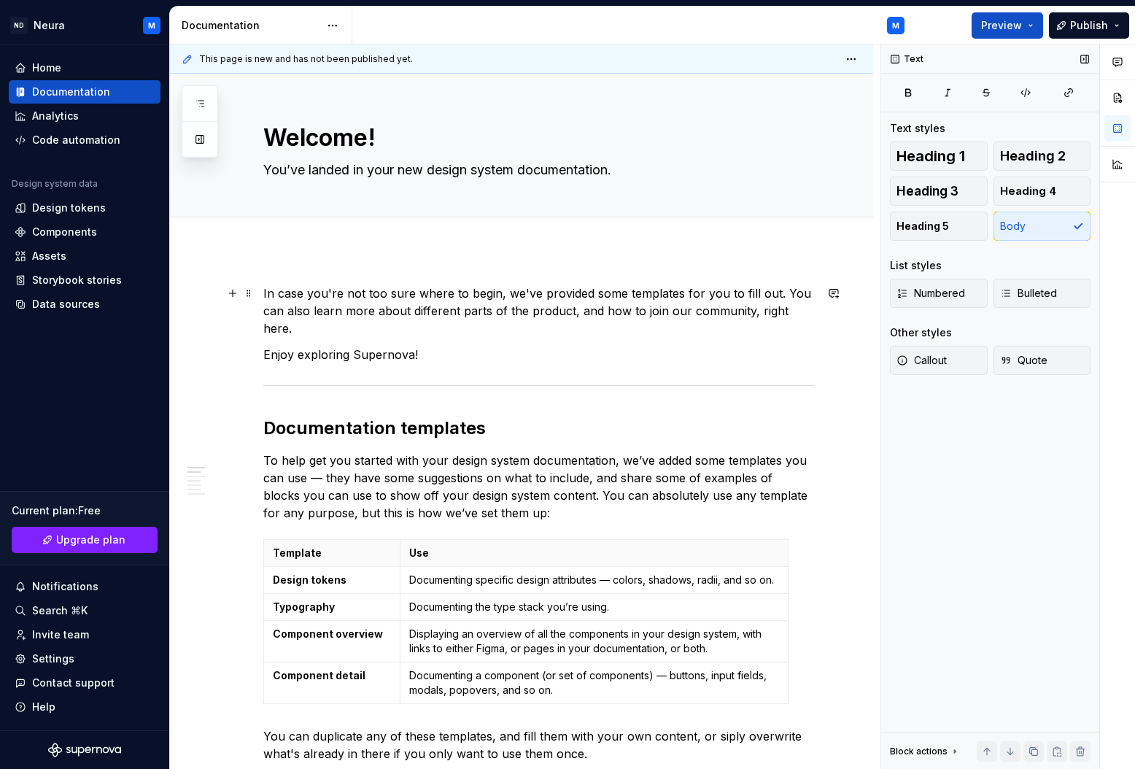
click at [373, 319] on p "In case you're not too sure where to begin, we've provided some templates for y…" at bounding box center [538, 310] width 551 height 53
click at [356, 179] on textarea "You’ve landed in your new design system documentation." at bounding box center [535, 169] width 551 height 23
click at [355, 174] on textarea "You’ve landed in your new design system documentation." at bounding box center [535, 169] width 551 height 23
click at [337, 134] on textarea "Welcome!" at bounding box center [535, 137] width 551 height 35
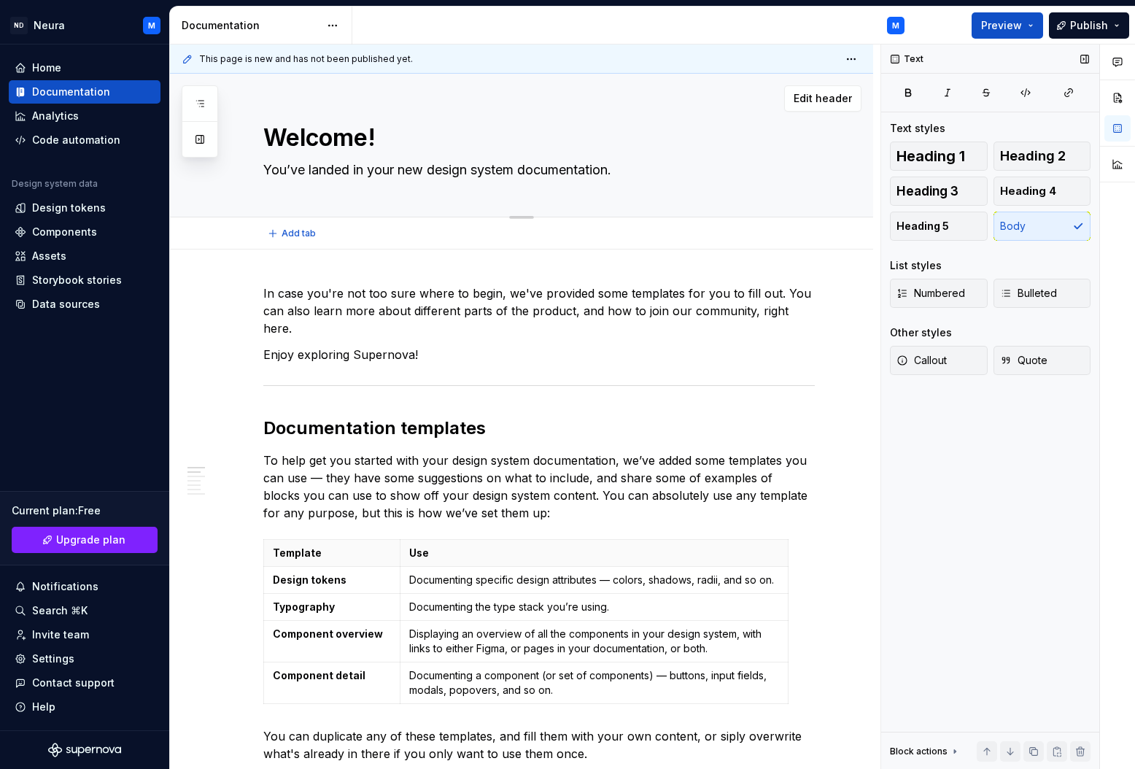
click at [337, 134] on textarea "Welcome!" at bounding box center [535, 137] width 551 height 35
click at [948, 152] on span "Heading 1" at bounding box center [930, 156] width 69 height 15
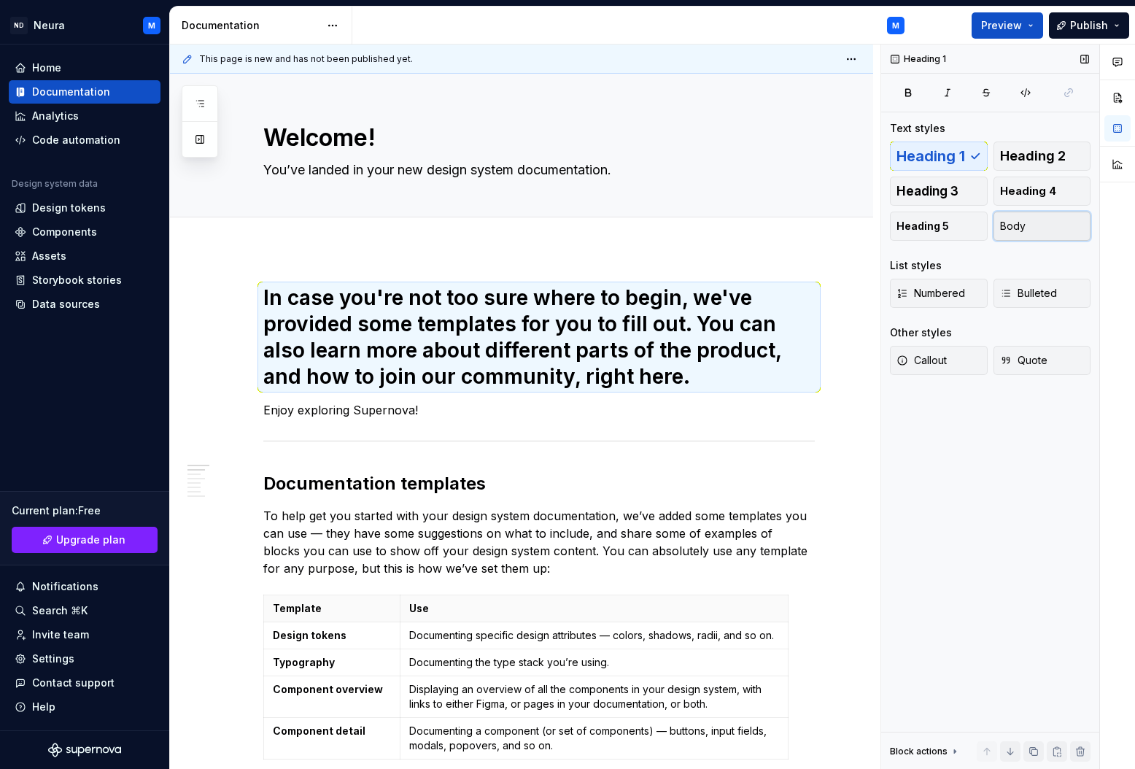
click at [1023, 221] on span "Body" at bounding box center [1013, 226] width 26 height 15
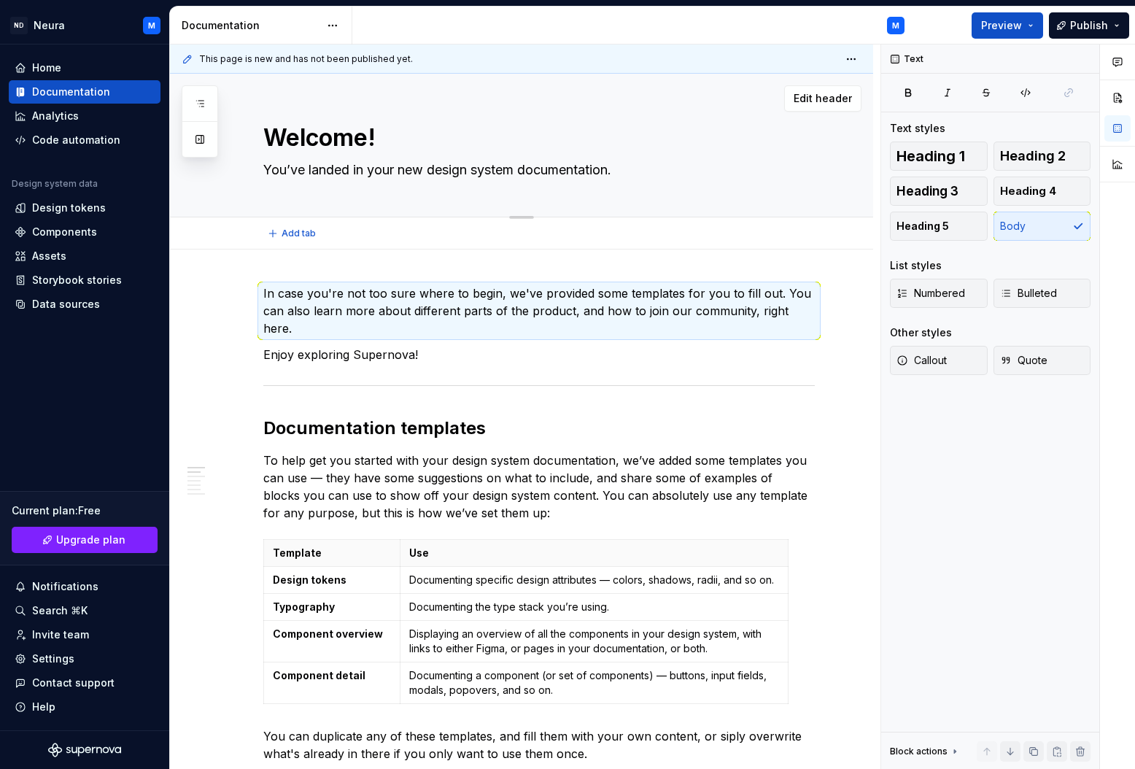
click at [475, 158] on textarea "You’ve landed in your new design system documentation." at bounding box center [535, 169] width 551 height 23
click at [838, 90] on button "Edit header" at bounding box center [822, 98] width 77 height 26
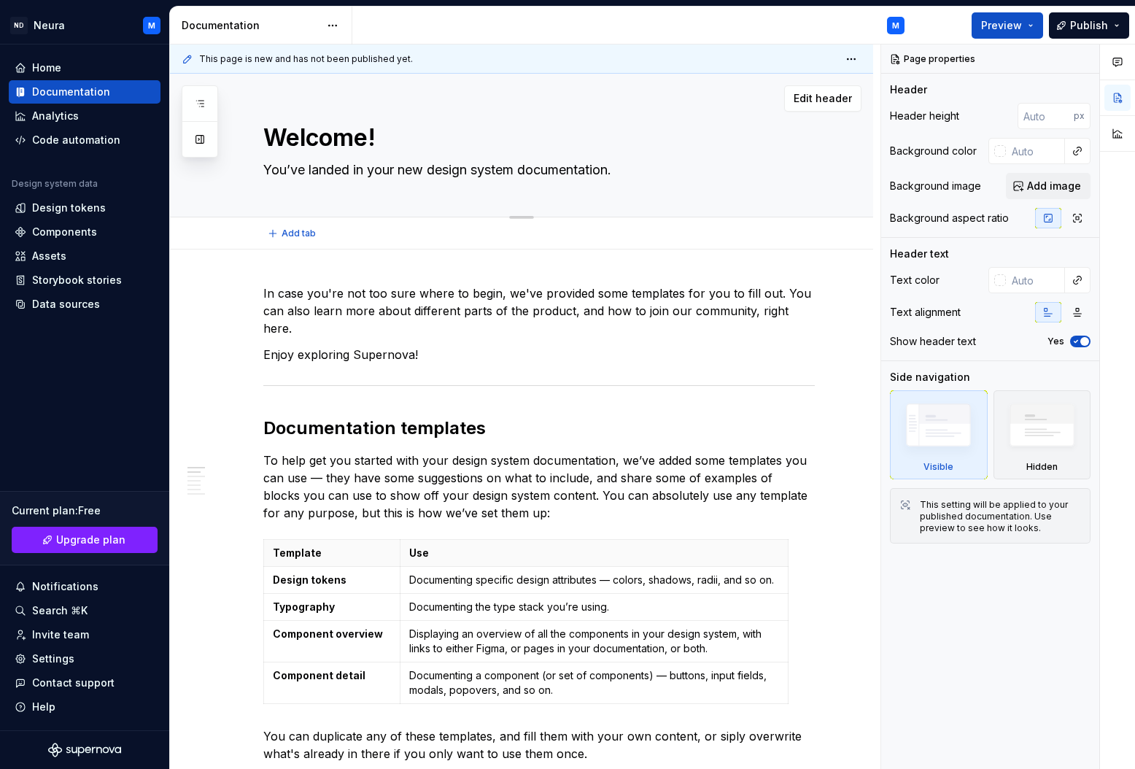
click at [352, 140] on textarea "Welcome!" at bounding box center [535, 137] width 551 height 35
click at [330, 139] on textarea "Welcome!" at bounding box center [535, 137] width 551 height 35
click at [47, 659] on div "Settings" at bounding box center [53, 658] width 42 height 15
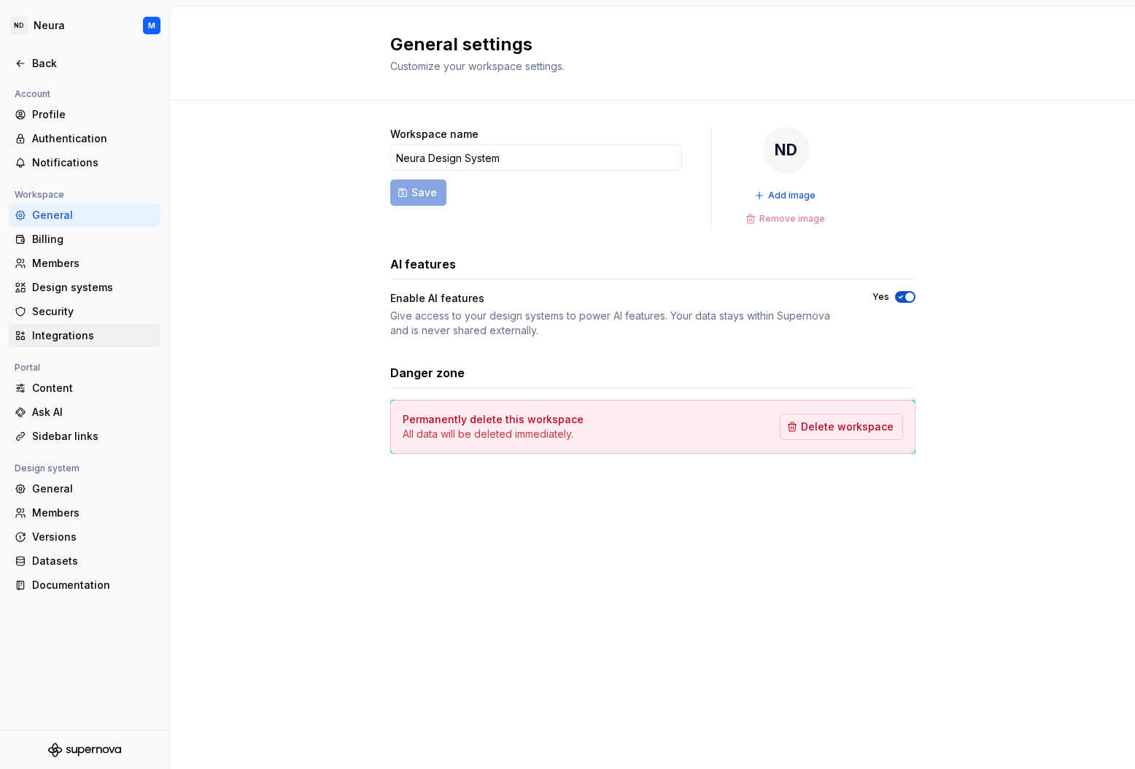
click at [45, 328] on div "Integrations" at bounding box center [93, 335] width 123 height 15
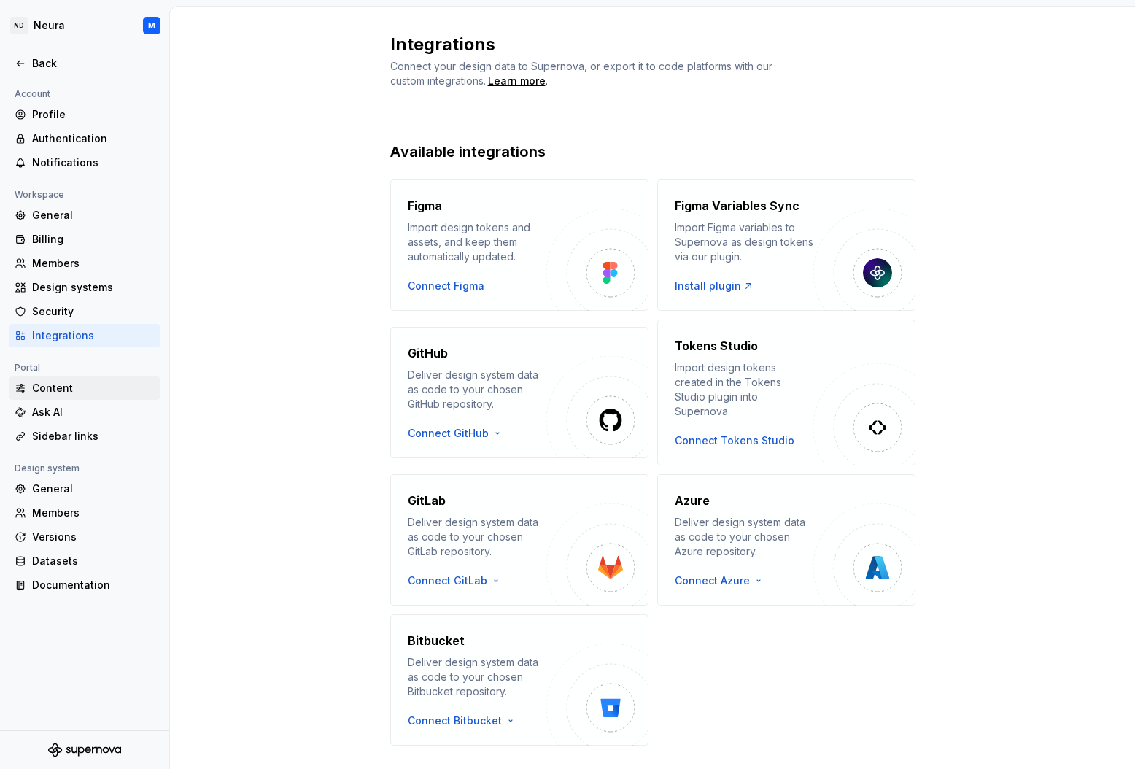
click at [47, 386] on div "Content" at bounding box center [93, 388] width 123 height 15
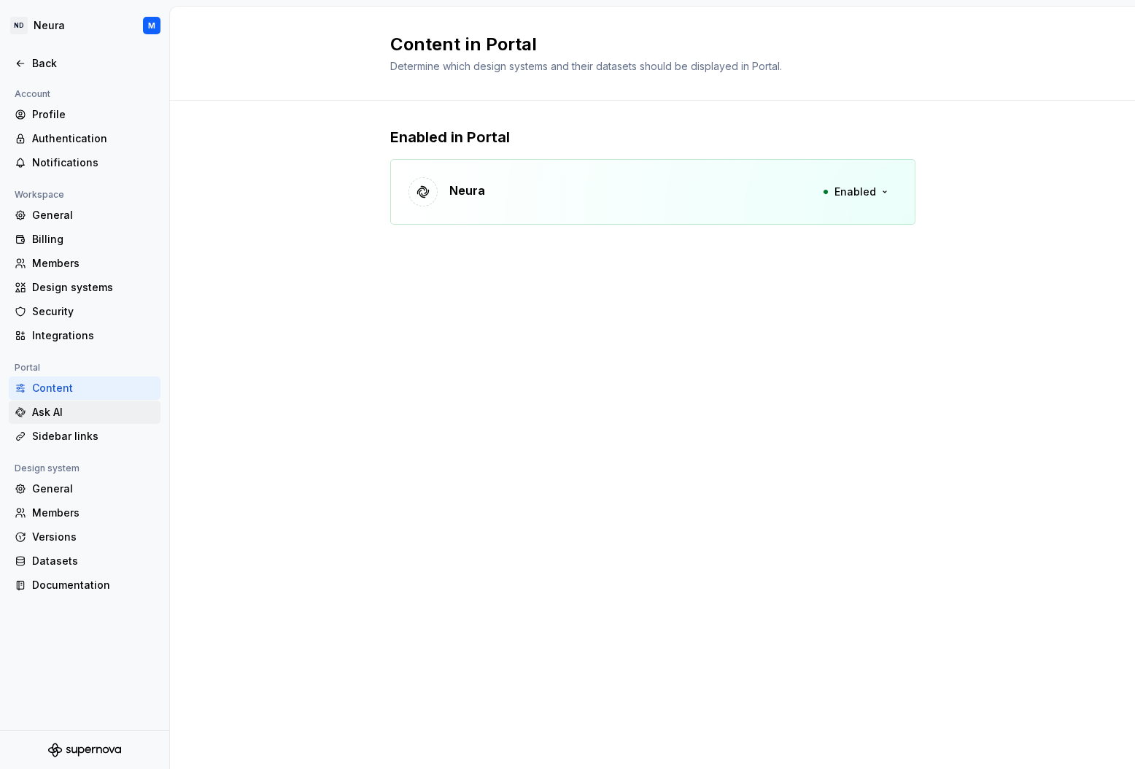
click at [44, 413] on div "Ask AI" at bounding box center [93, 412] width 123 height 15
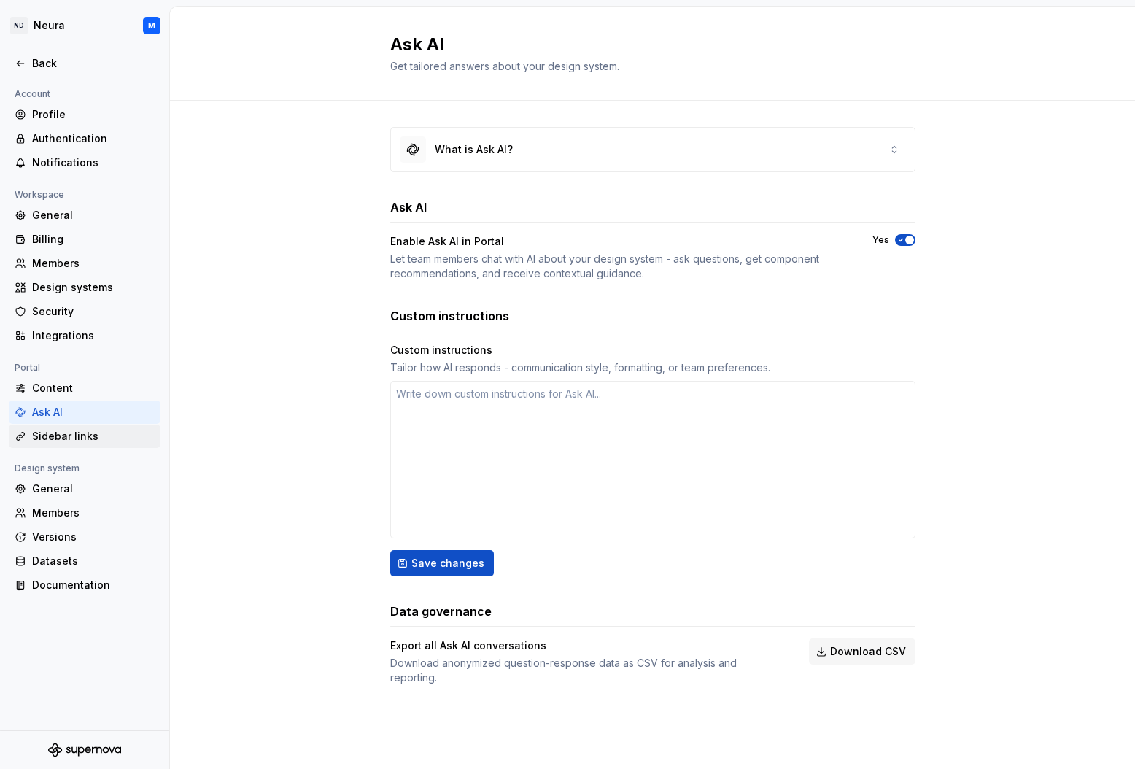
click at [46, 439] on div "Sidebar links" at bounding box center [93, 436] width 123 height 15
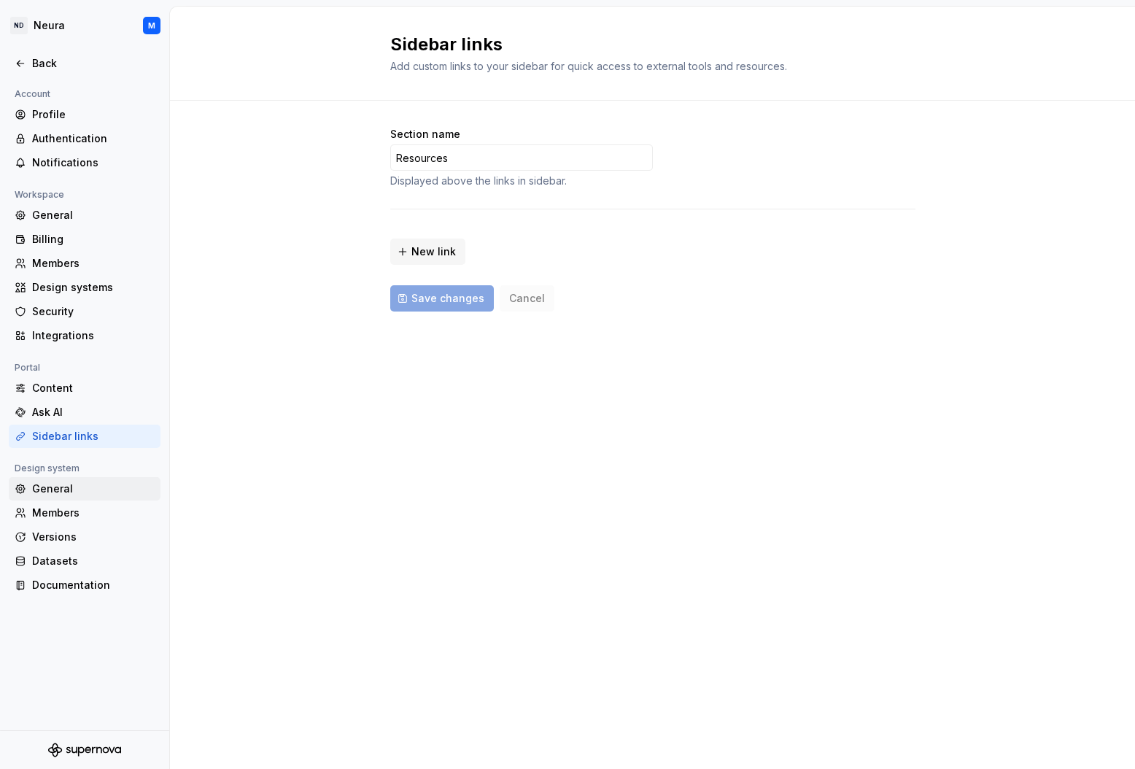
click at [50, 489] on div "General" at bounding box center [93, 488] width 123 height 15
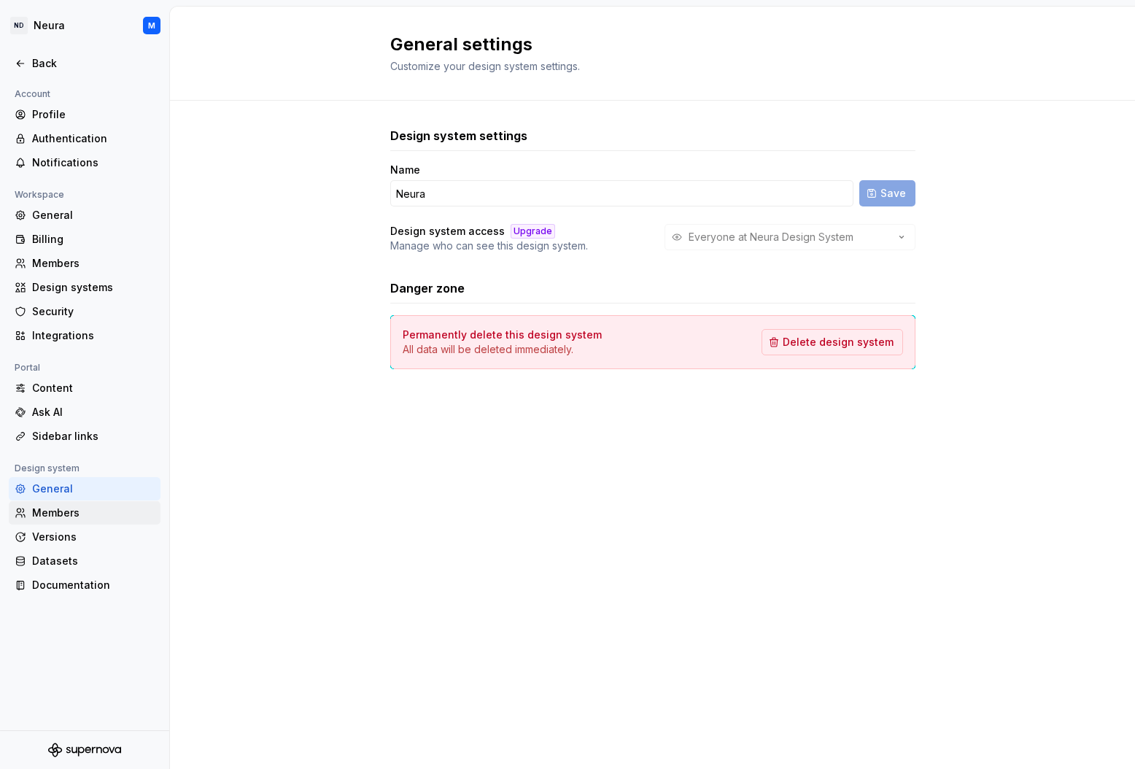
click at [47, 511] on div "Members" at bounding box center [93, 512] width 123 height 15
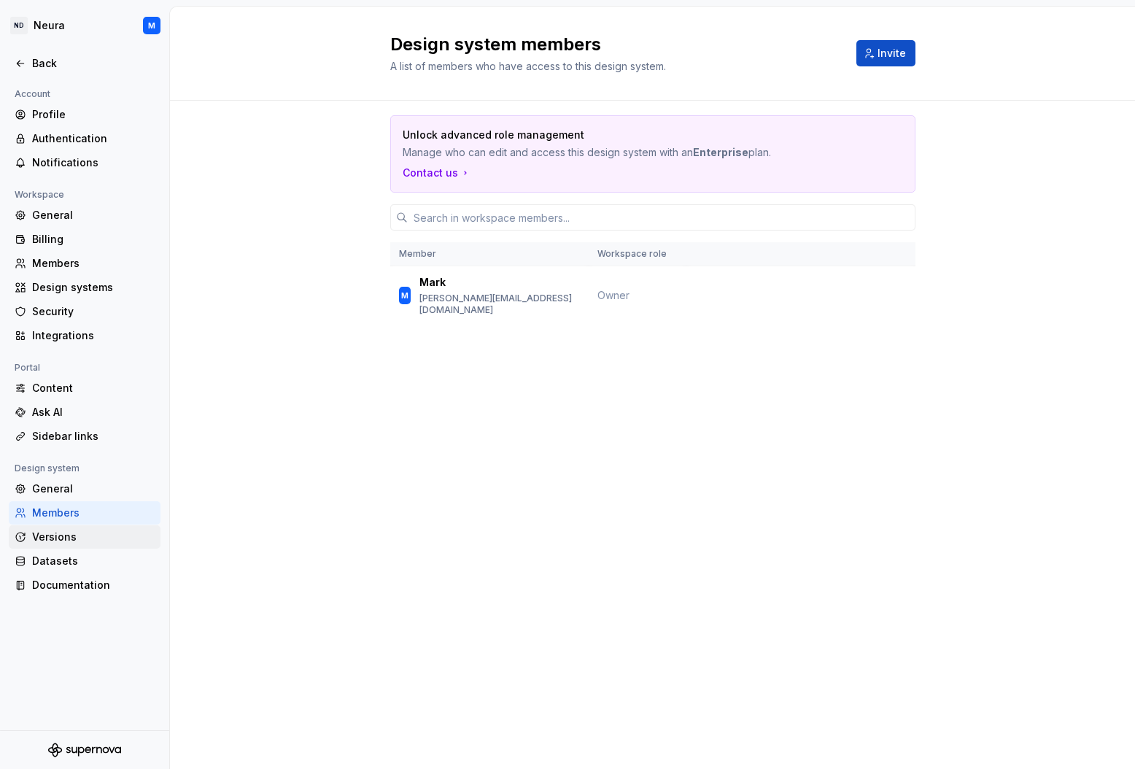
click at [49, 530] on div "Versions" at bounding box center [93, 537] width 123 height 15
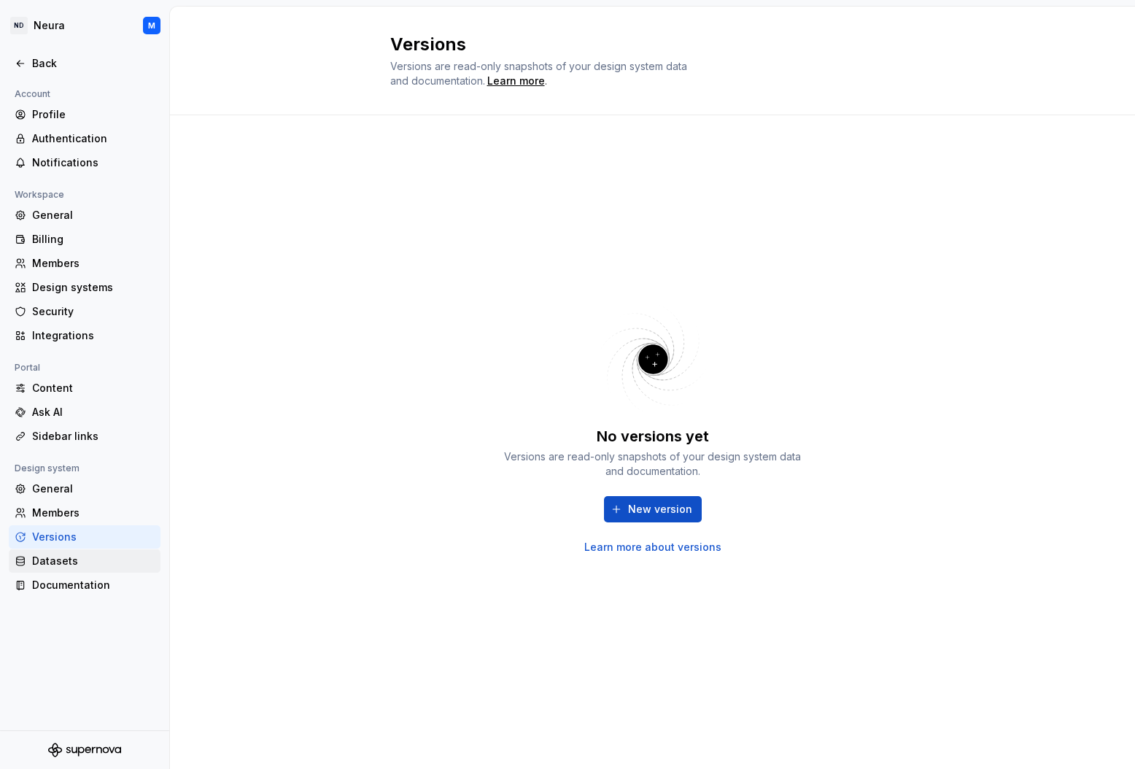
click at [45, 559] on div "Datasets" at bounding box center [93, 561] width 123 height 15
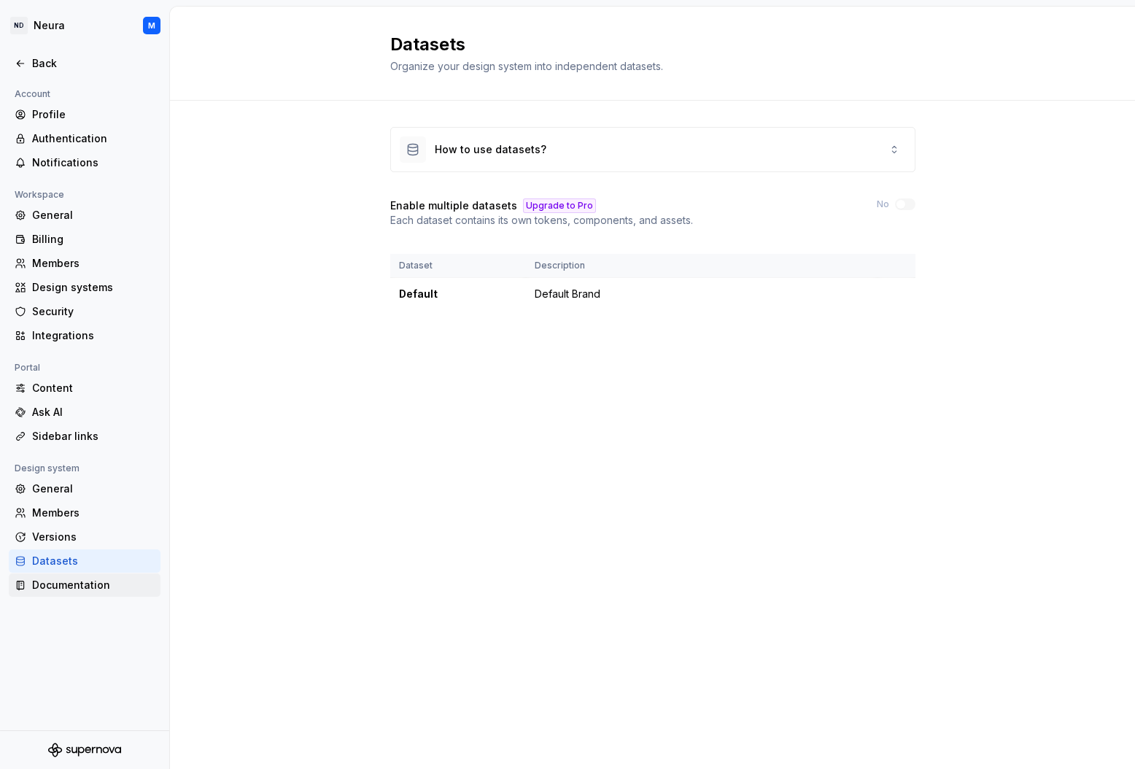
click at [44, 584] on div "Documentation" at bounding box center [93, 585] width 123 height 15
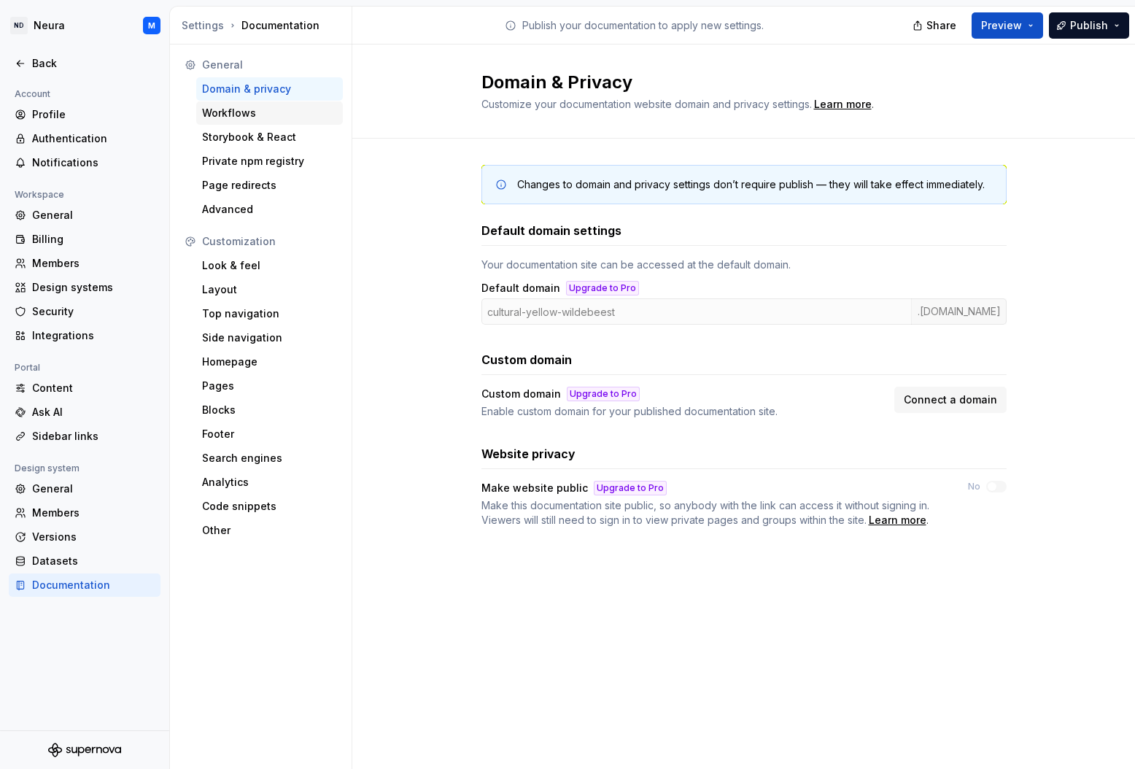
click at [225, 118] on div "Workflows" at bounding box center [269, 113] width 135 height 15
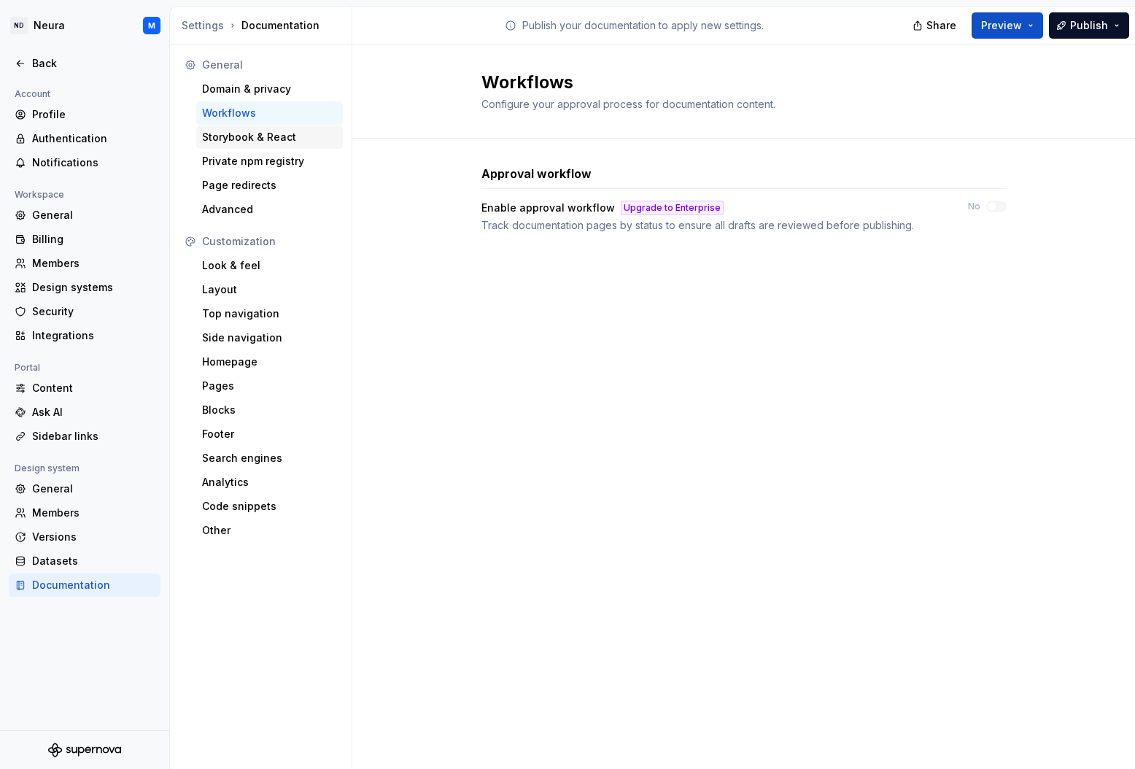
click at [223, 138] on div "Storybook & React" at bounding box center [269, 137] width 135 height 15
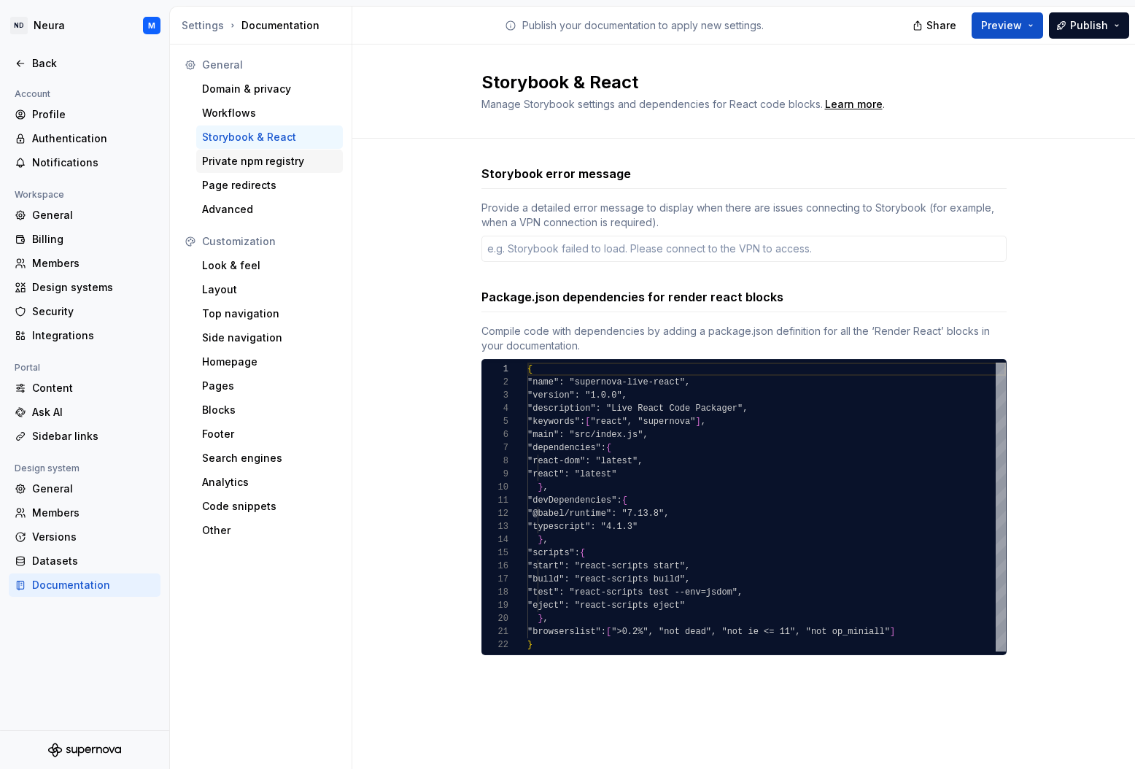
type textarea "*"
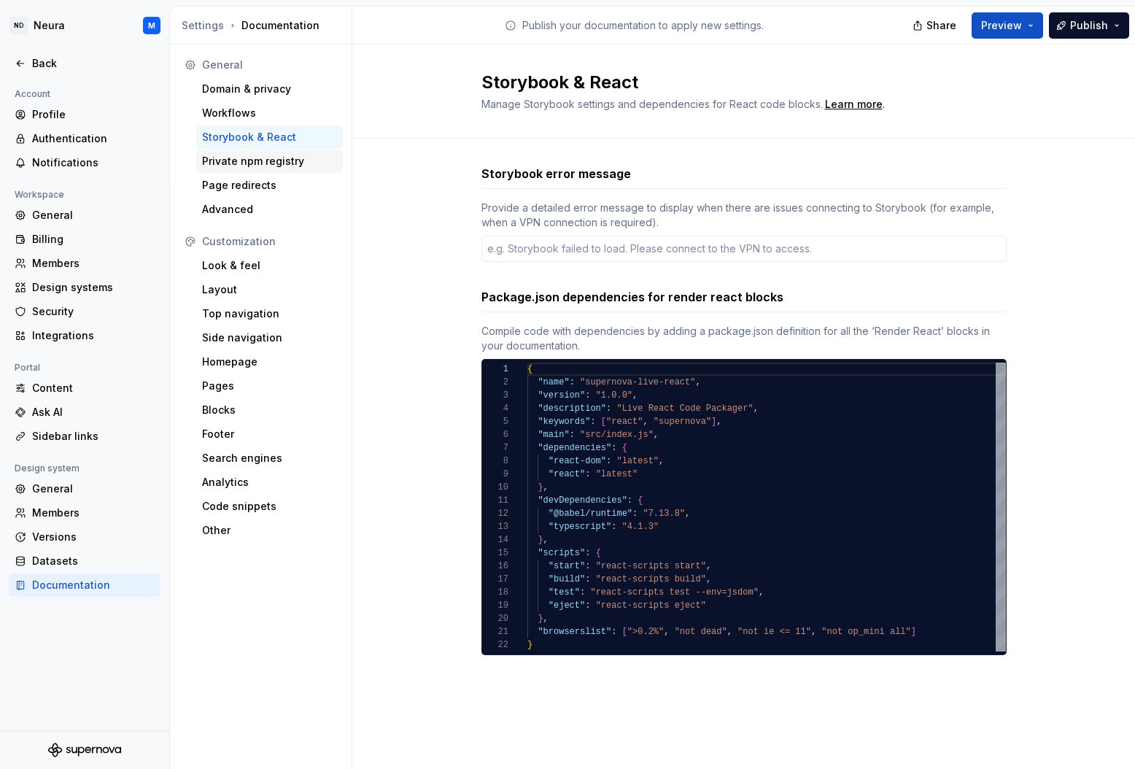
click at [219, 162] on div "Private npm registry" at bounding box center [269, 161] width 135 height 15
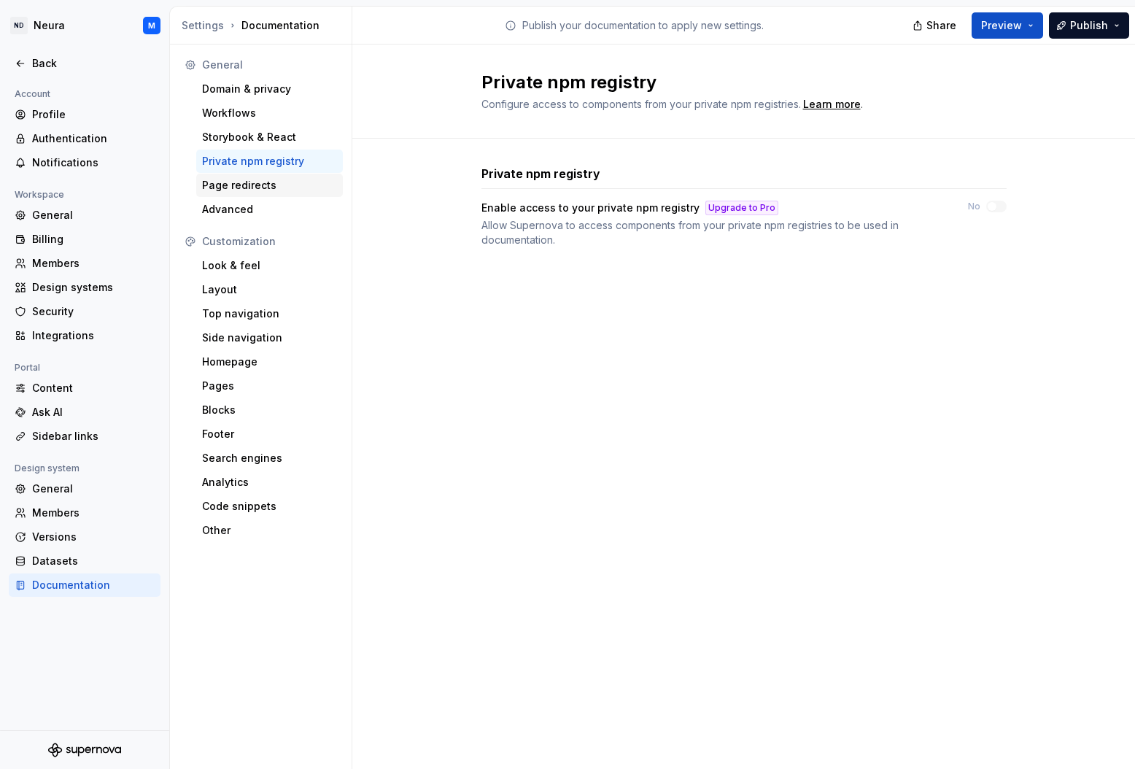
click at [216, 185] on div "Page redirects" at bounding box center [269, 185] width 135 height 15
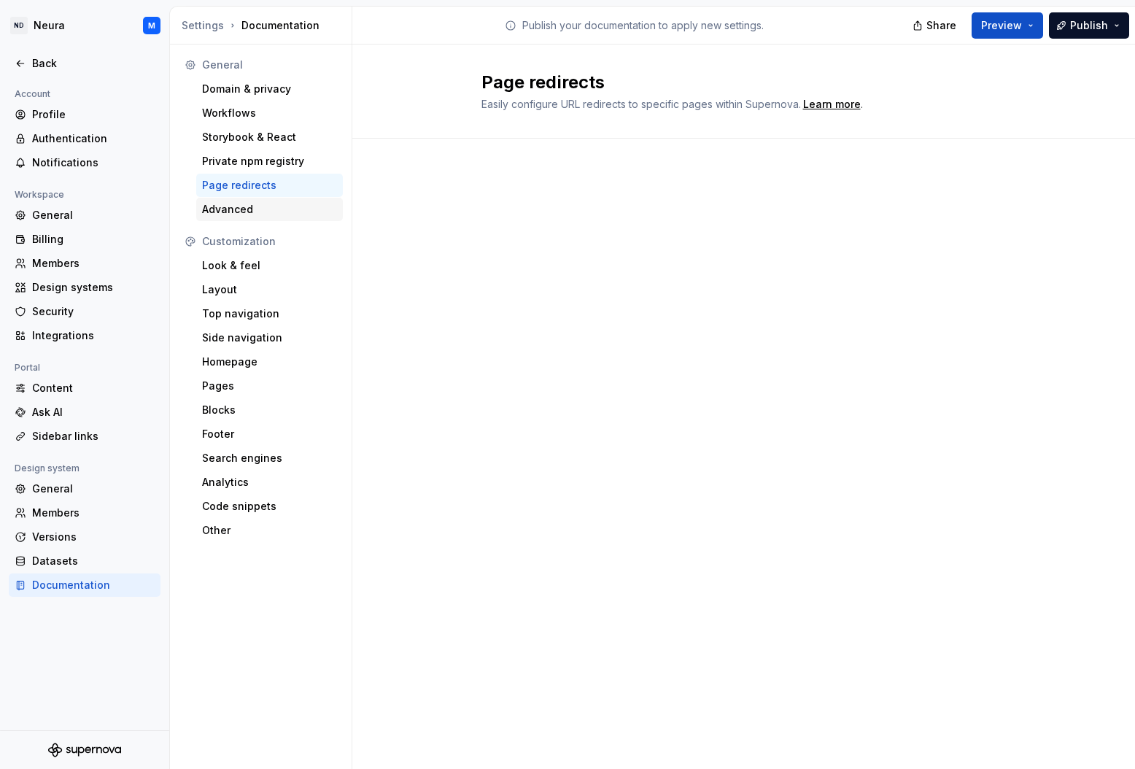
click at [217, 212] on div "Advanced" at bounding box center [269, 209] width 135 height 15
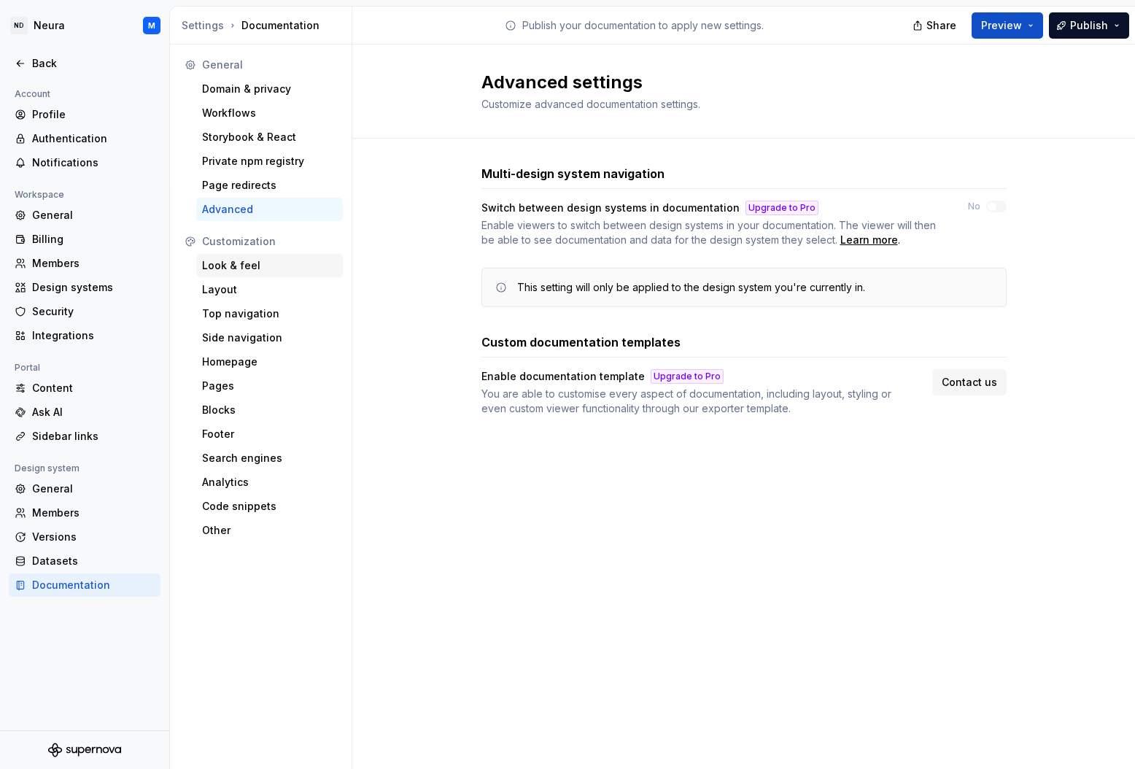
click at [227, 267] on div "Look & feel" at bounding box center [269, 265] width 135 height 15
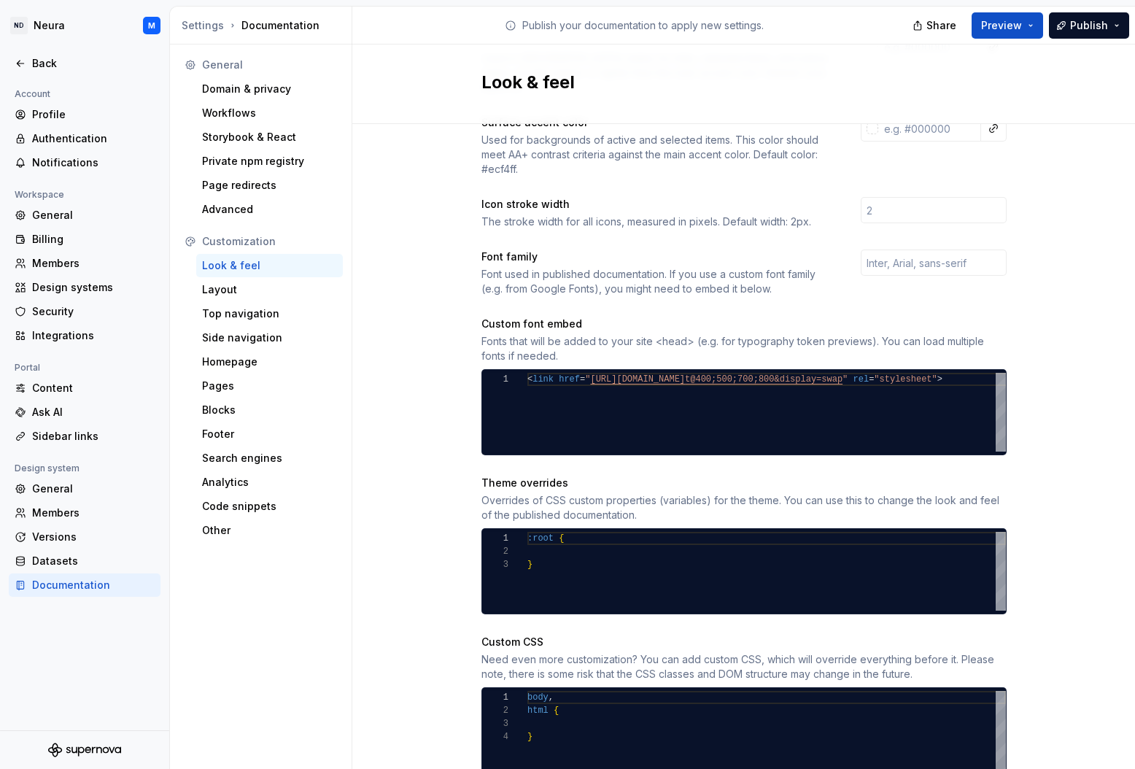
scroll to position [409, 0]
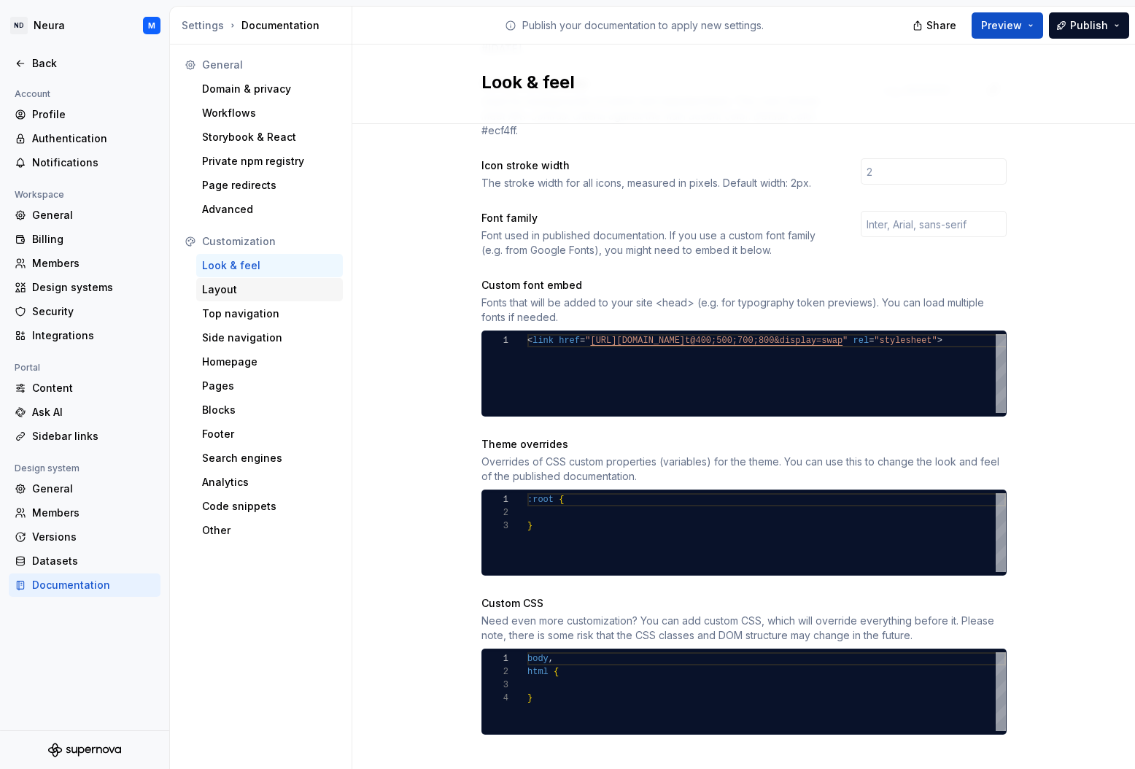
click at [231, 295] on div "Layout" at bounding box center [269, 289] width 135 height 15
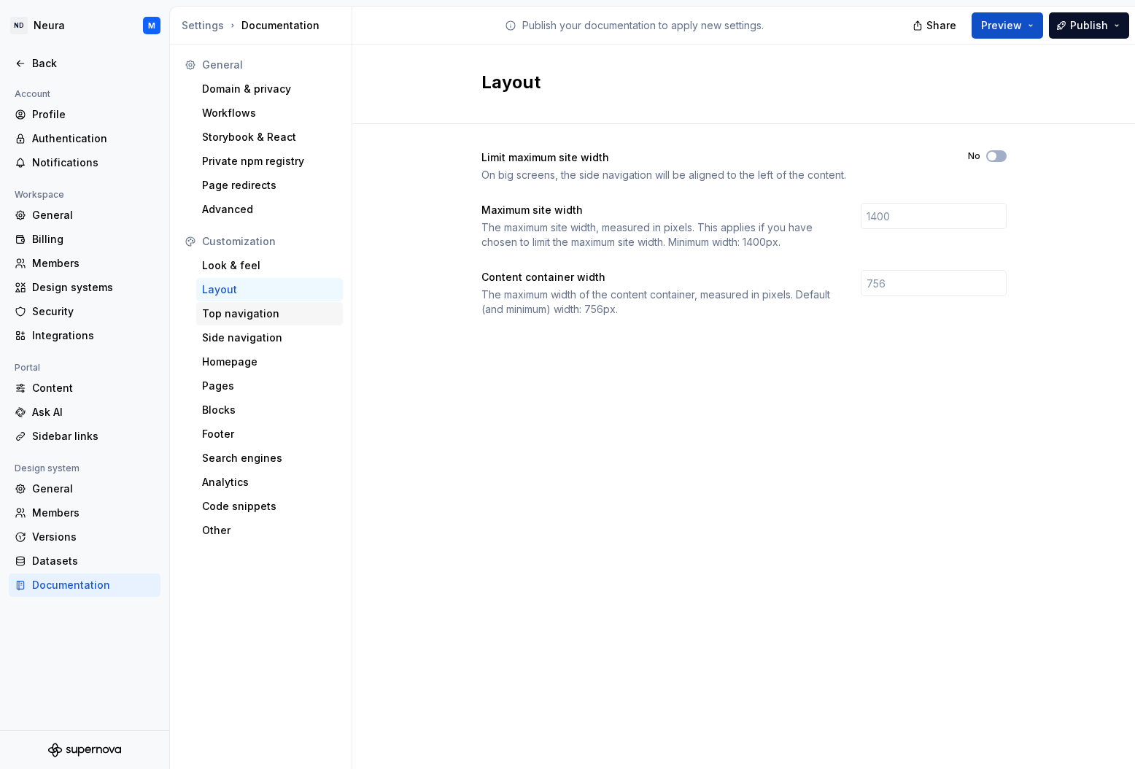
click at [220, 322] on div "Top navigation" at bounding box center [269, 313] width 147 height 23
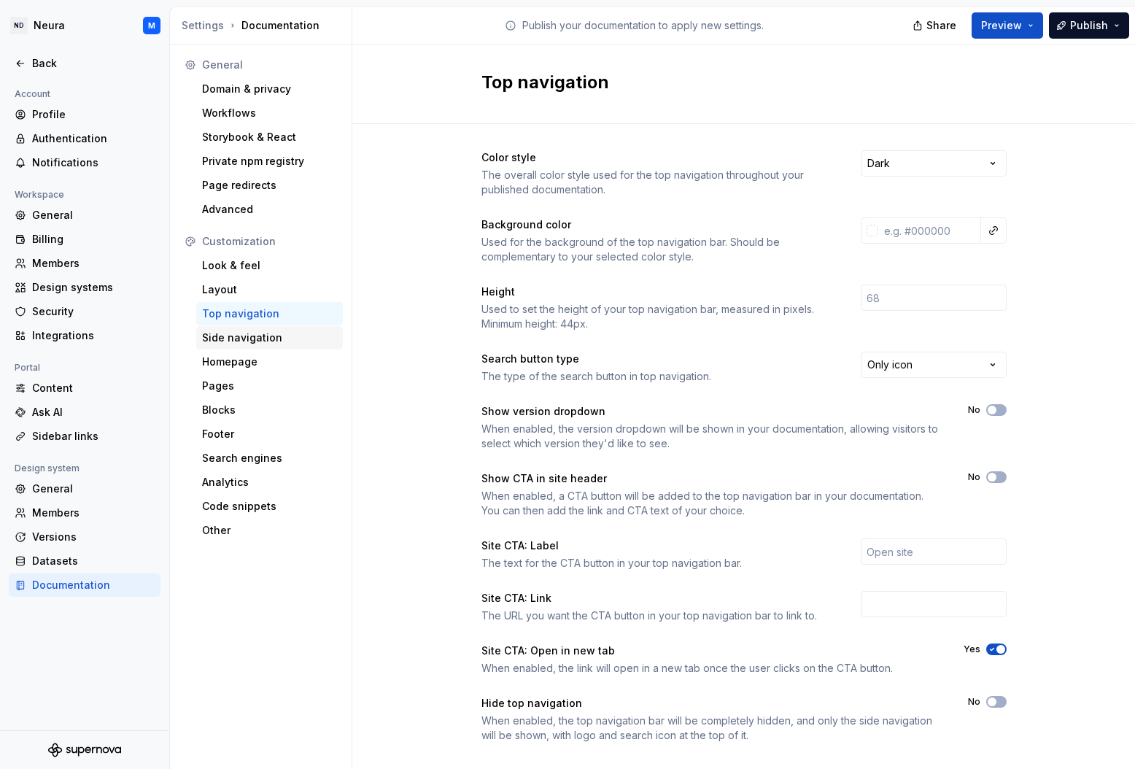
click at [216, 343] on div "Side navigation" at bounding box center [269, 337] width 135 height 15
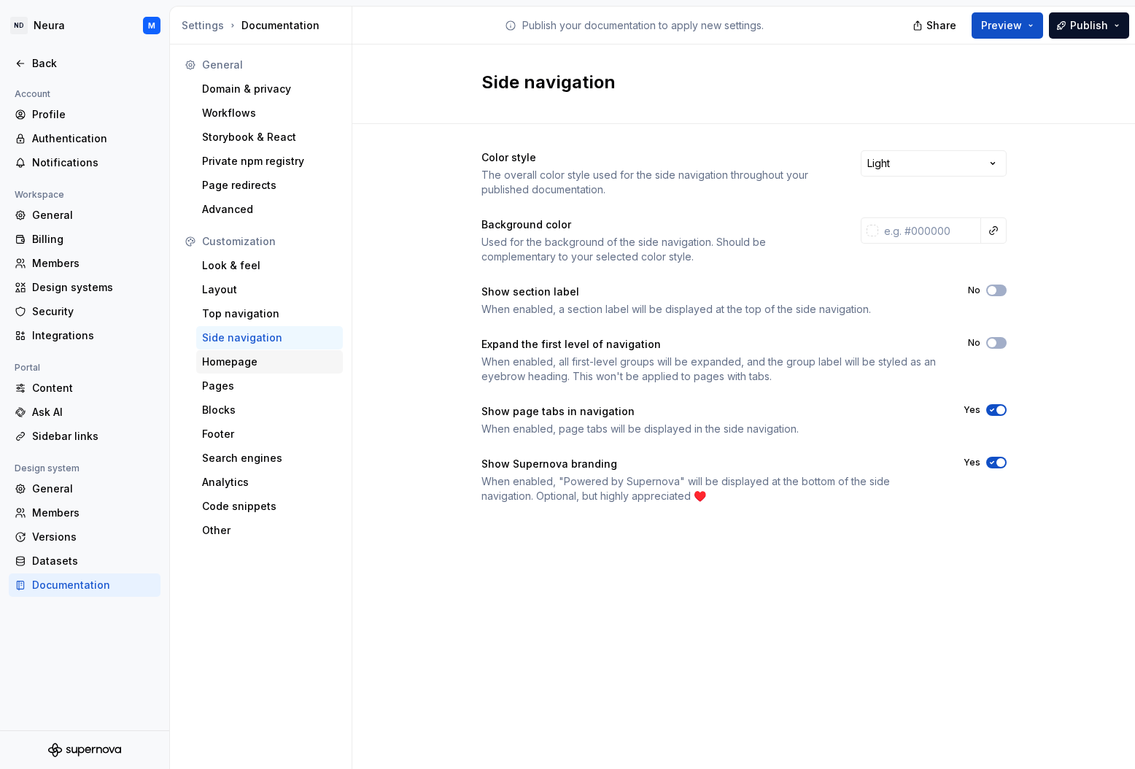
click at [214, 366] on div "Homepage" at bounding box center [269, 362] width 135 height 15
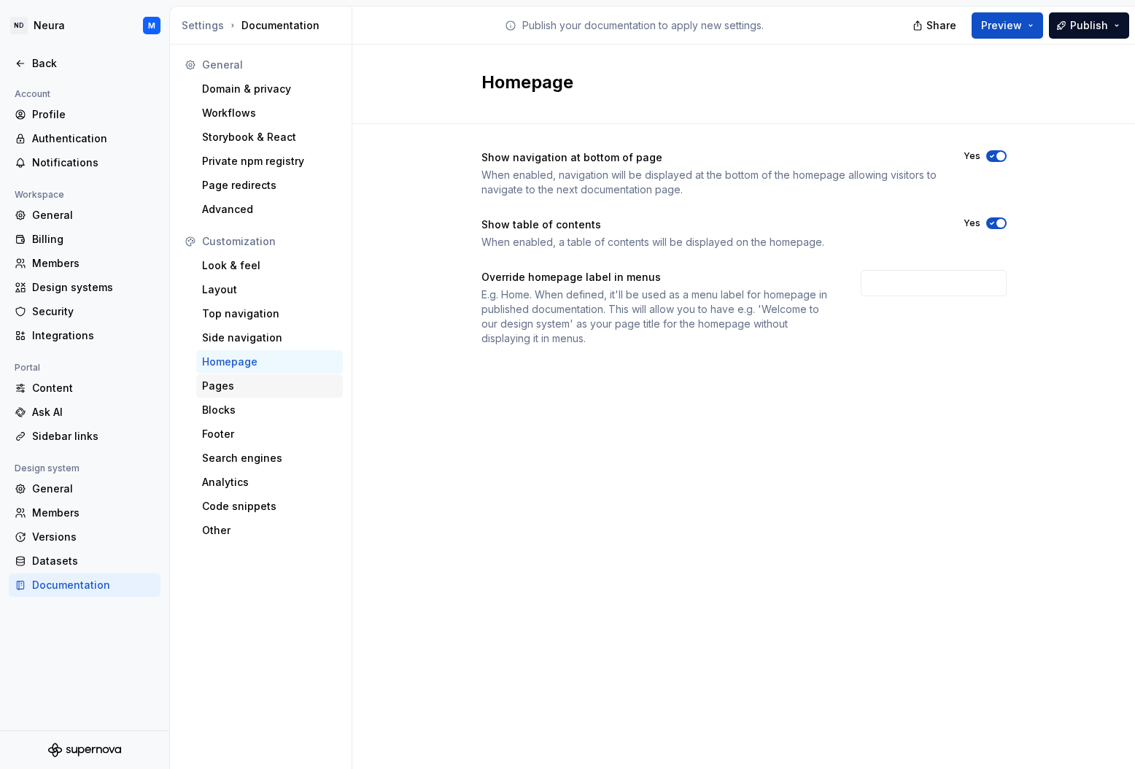
click at [214, 384] on div "Pages" at bounding box center [269, 386] width 135 height 15
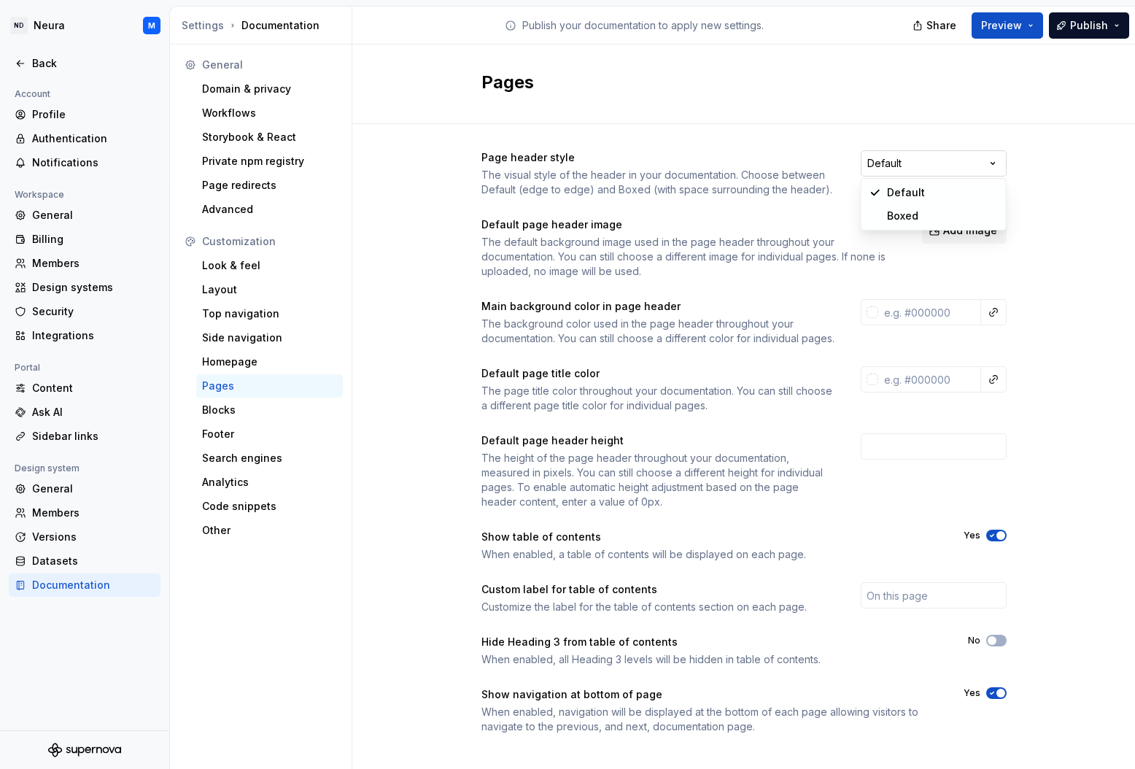
click at [923, 157] on html "ND Neura M Back Account Profile Authentication Notifications Workspace General …" at bounding box center [567, 384] width 1135 height 769
click at [836, 154] on html "ND Neura M Back Account Profile Authentication Notifications Workspace General …" at bounding box center [567, 384] width 1135 height 769
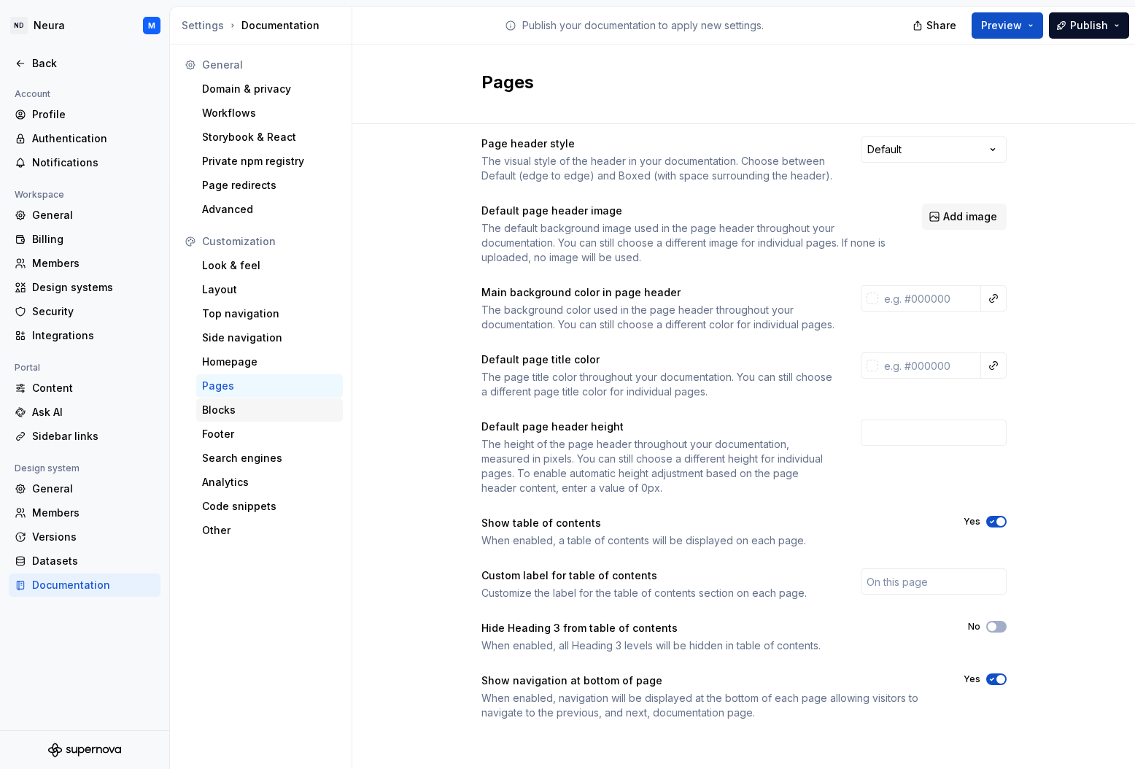
click at [219, 401] on div "Blocks" at bounding box center [269, 409] width 147 height 23
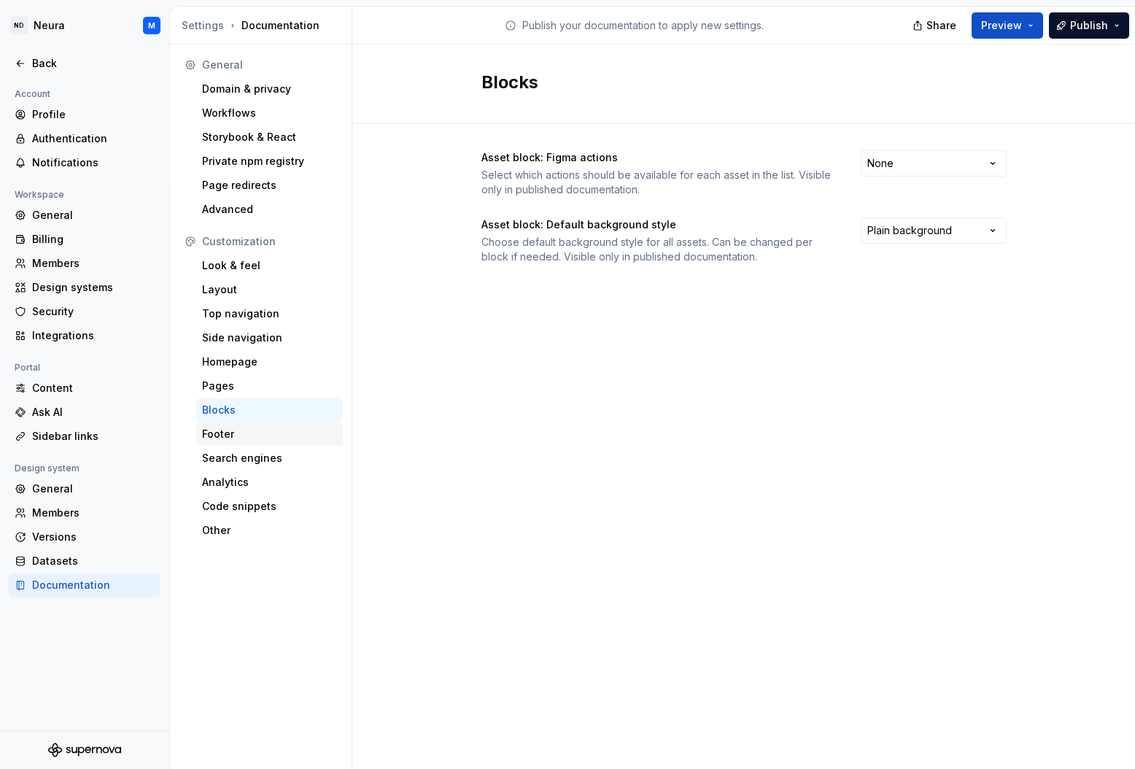
click at [214, 434] on div "Footer" at bounding box center [269, 434] width 135 height 15
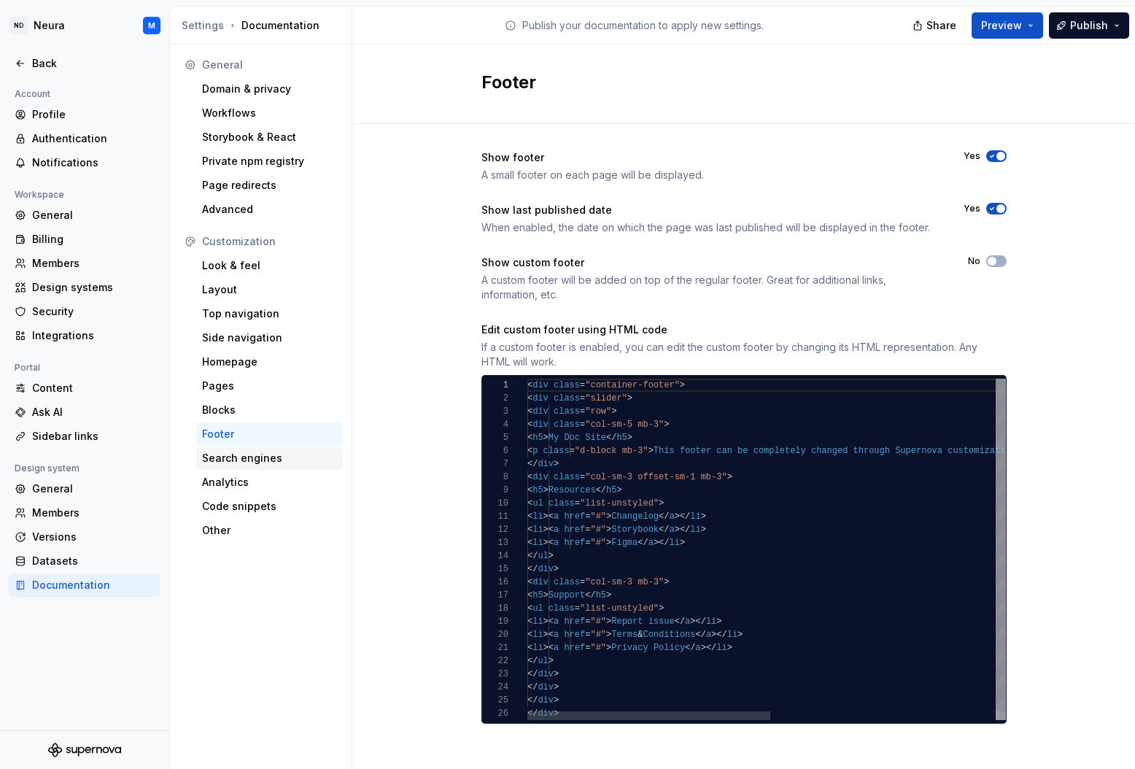
click at [215, 462] on div "Search engines" at bounding box center [269, 458] width 135 height 15
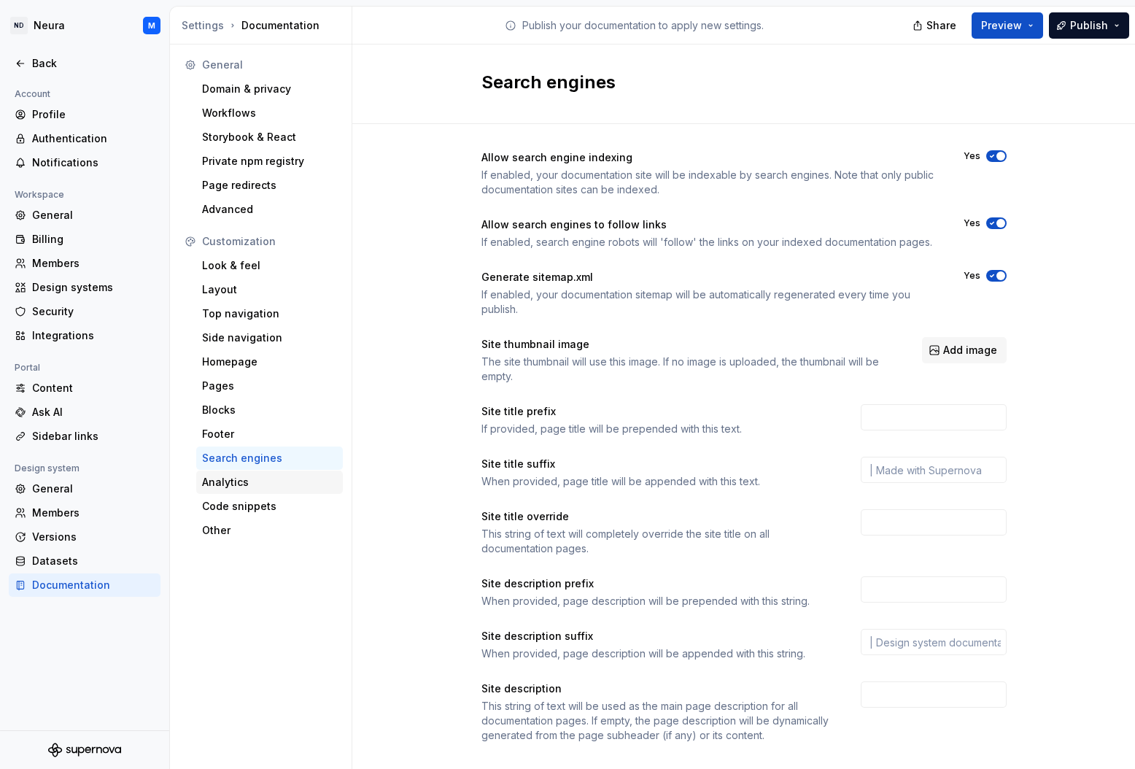
click at [215, 477] on div "Analytics" at bounding box center [269, 482] width 135 height 15
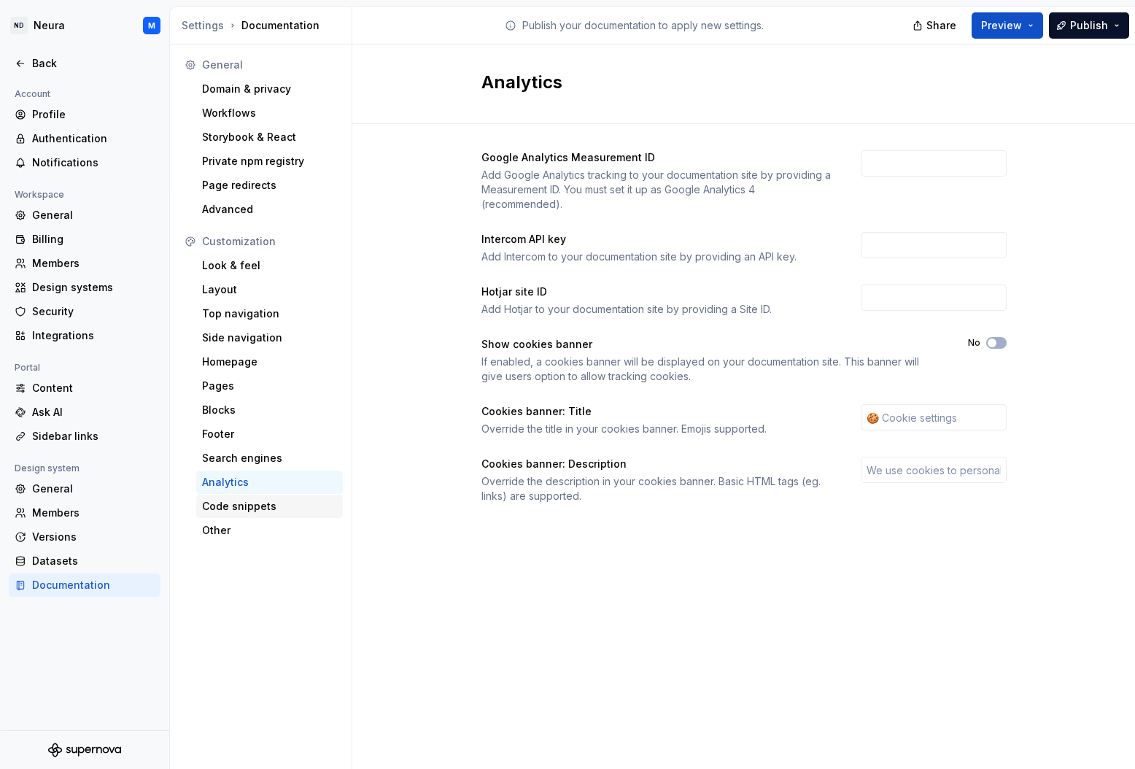
click at [215, 502] on div "Code snippets" at bounding box center [269, 506] width 135 height 15
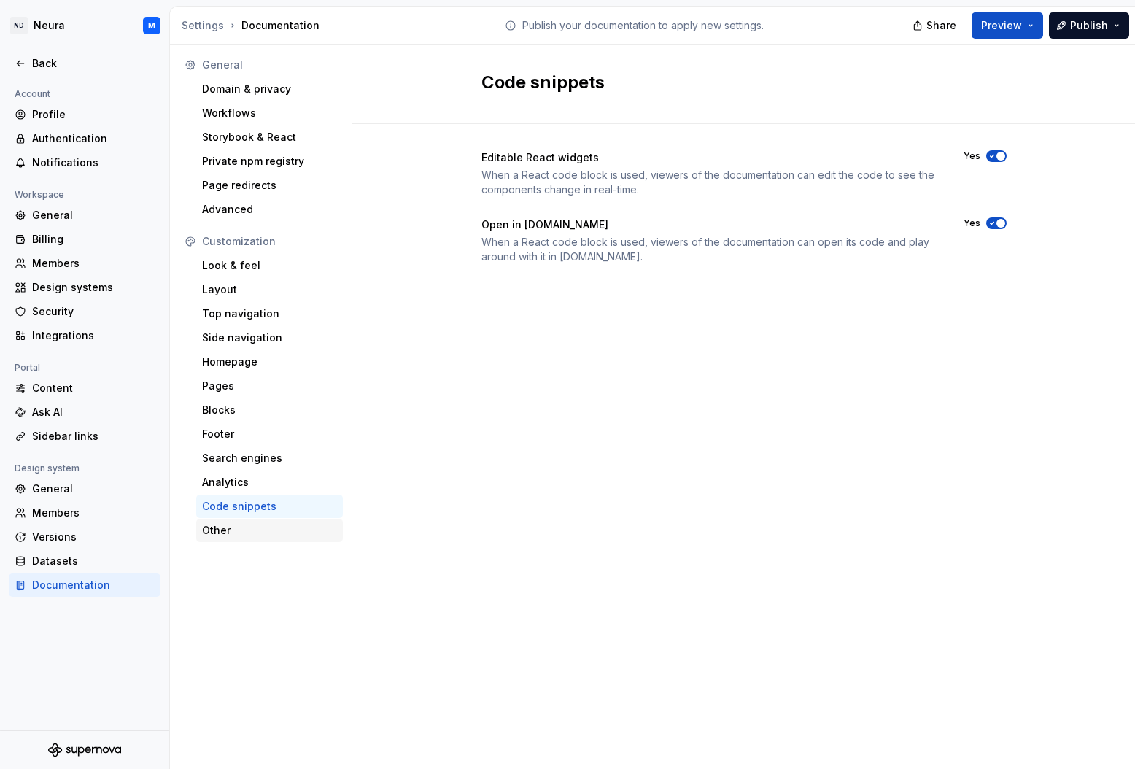
click at [214, 523] on div "Other" at bounding box center [269, 530] width 135 height 15
